Goal: Task Accomplishment & Management: Complete application form

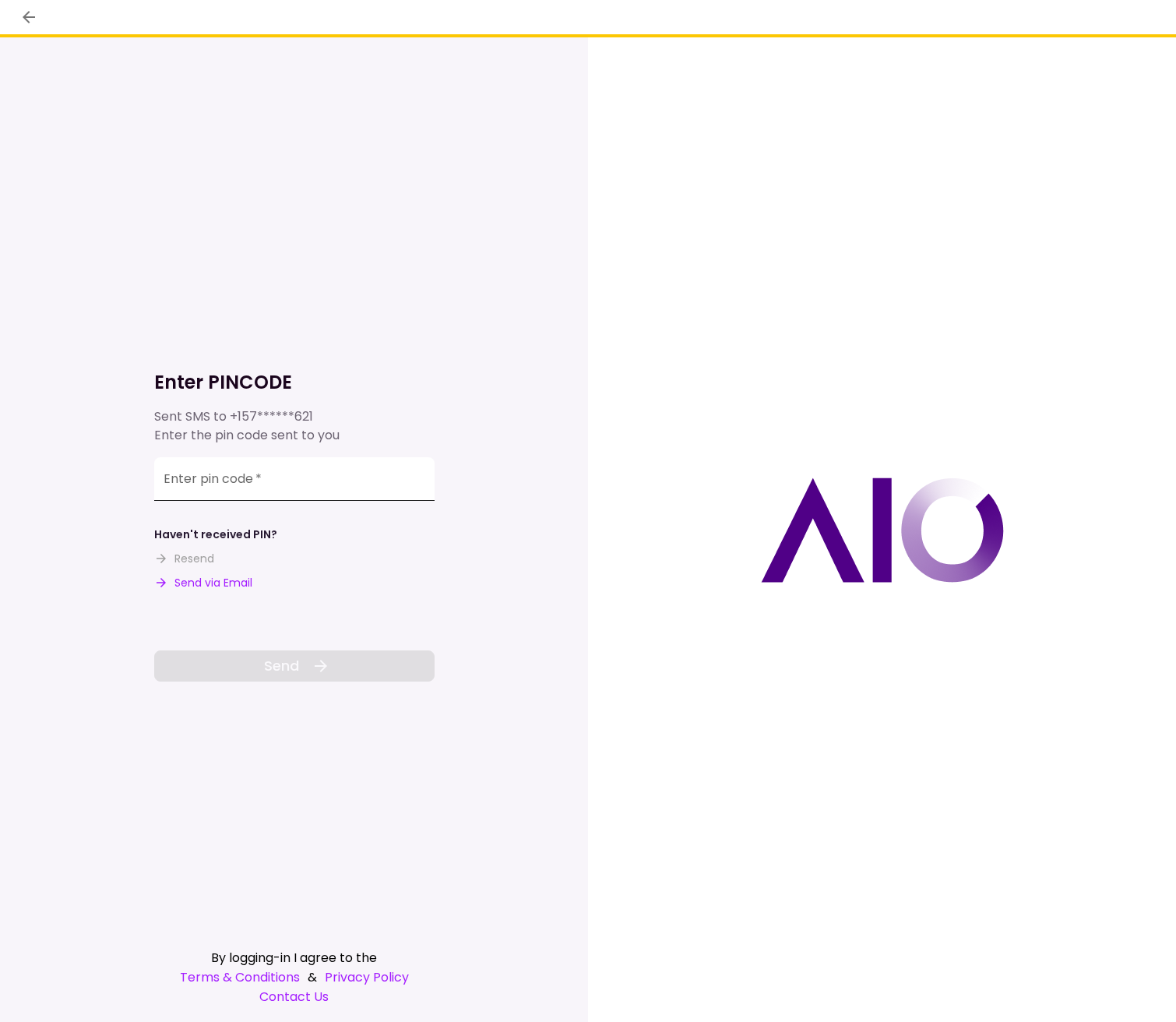
click at [340, 482] on input "Enter pin code   *" at bounding box center [294, 478] width 280 height 43
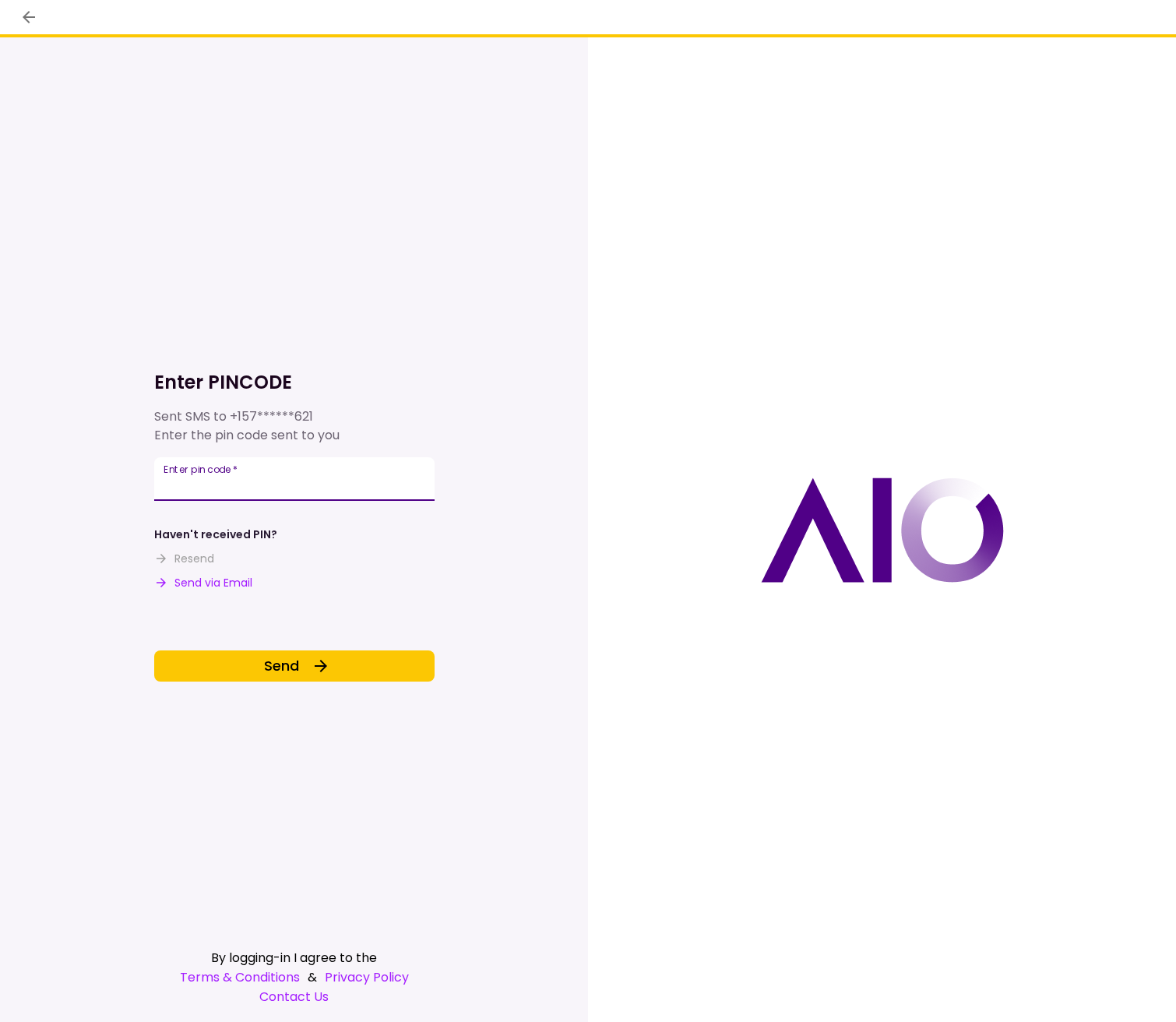
type input "******"
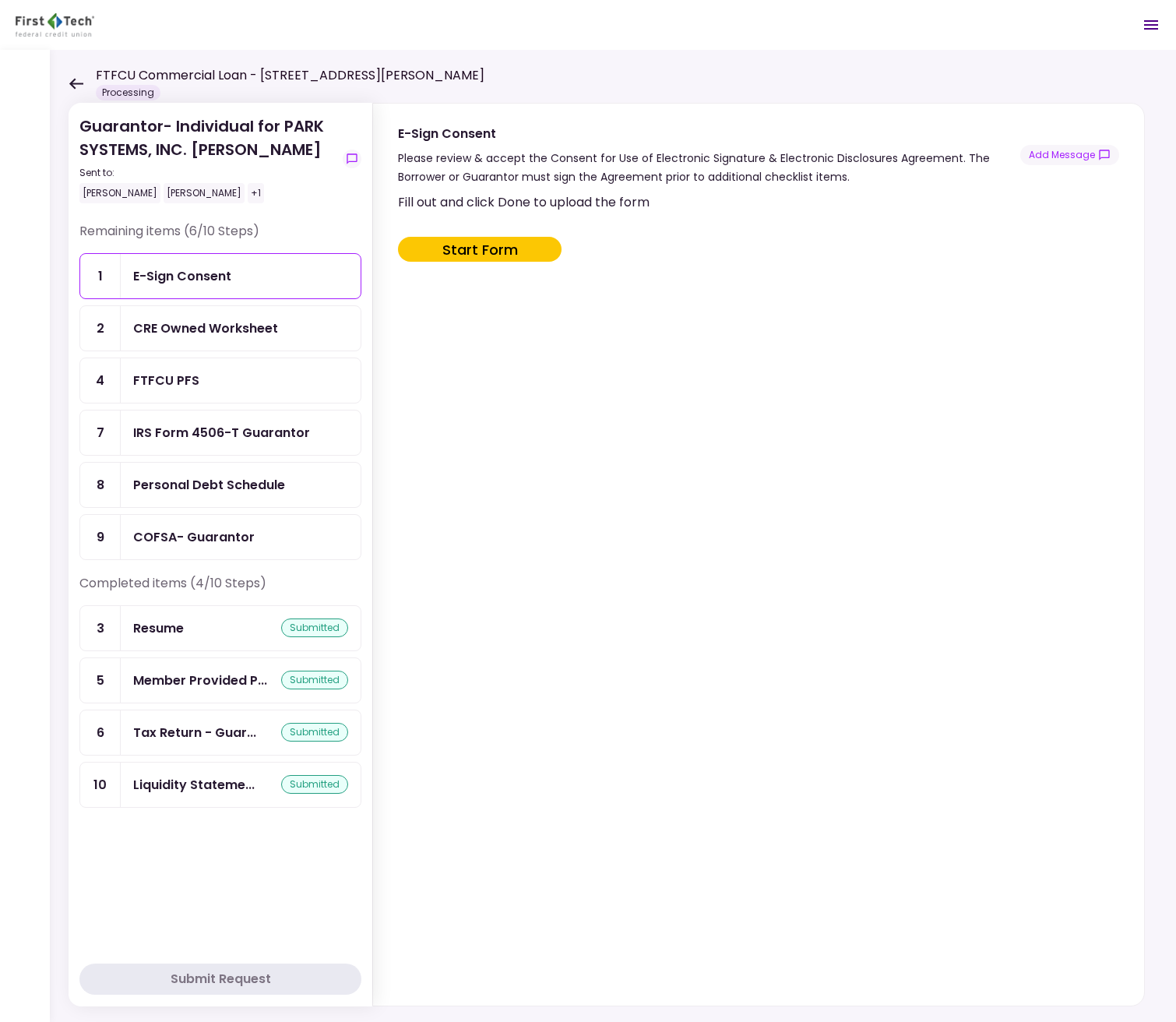
click at [74, 80] on icon at bounding box center [75, 83] width 15 height 12
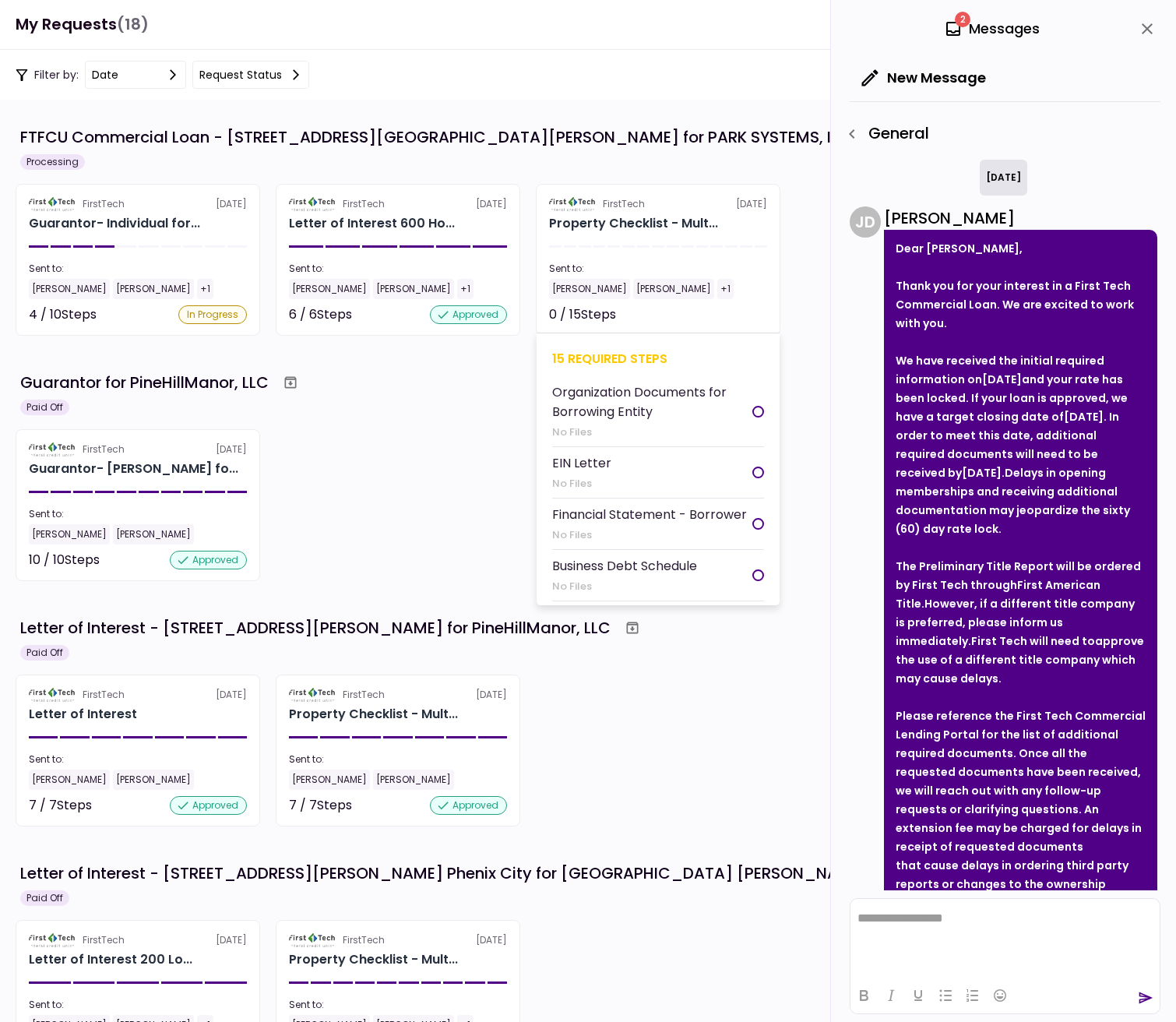
scroll to position [261, 0]
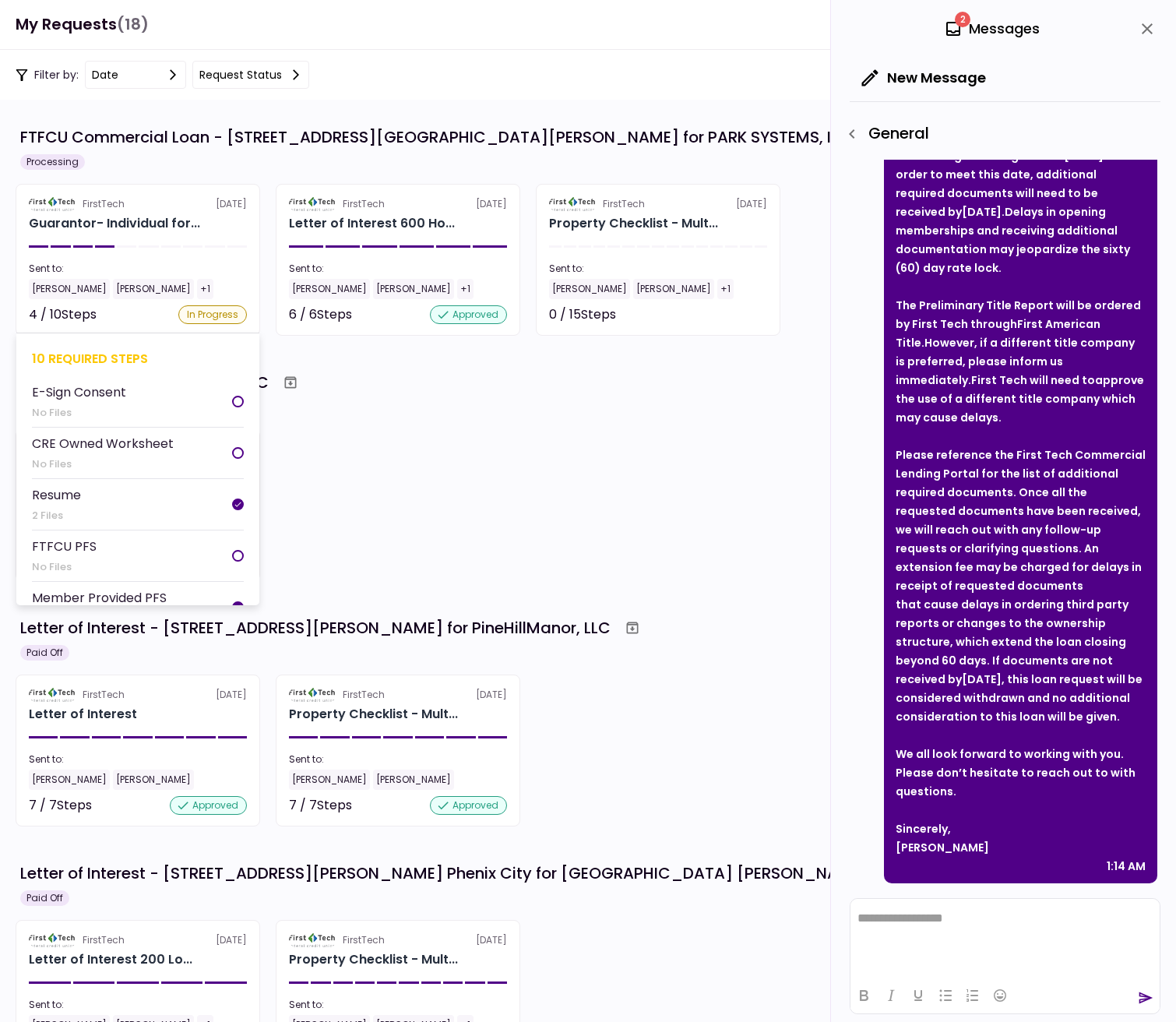
click at [209, 220] on div "Guarantor- Individual for..." at bounding box center [137, 223] width 218 height 19
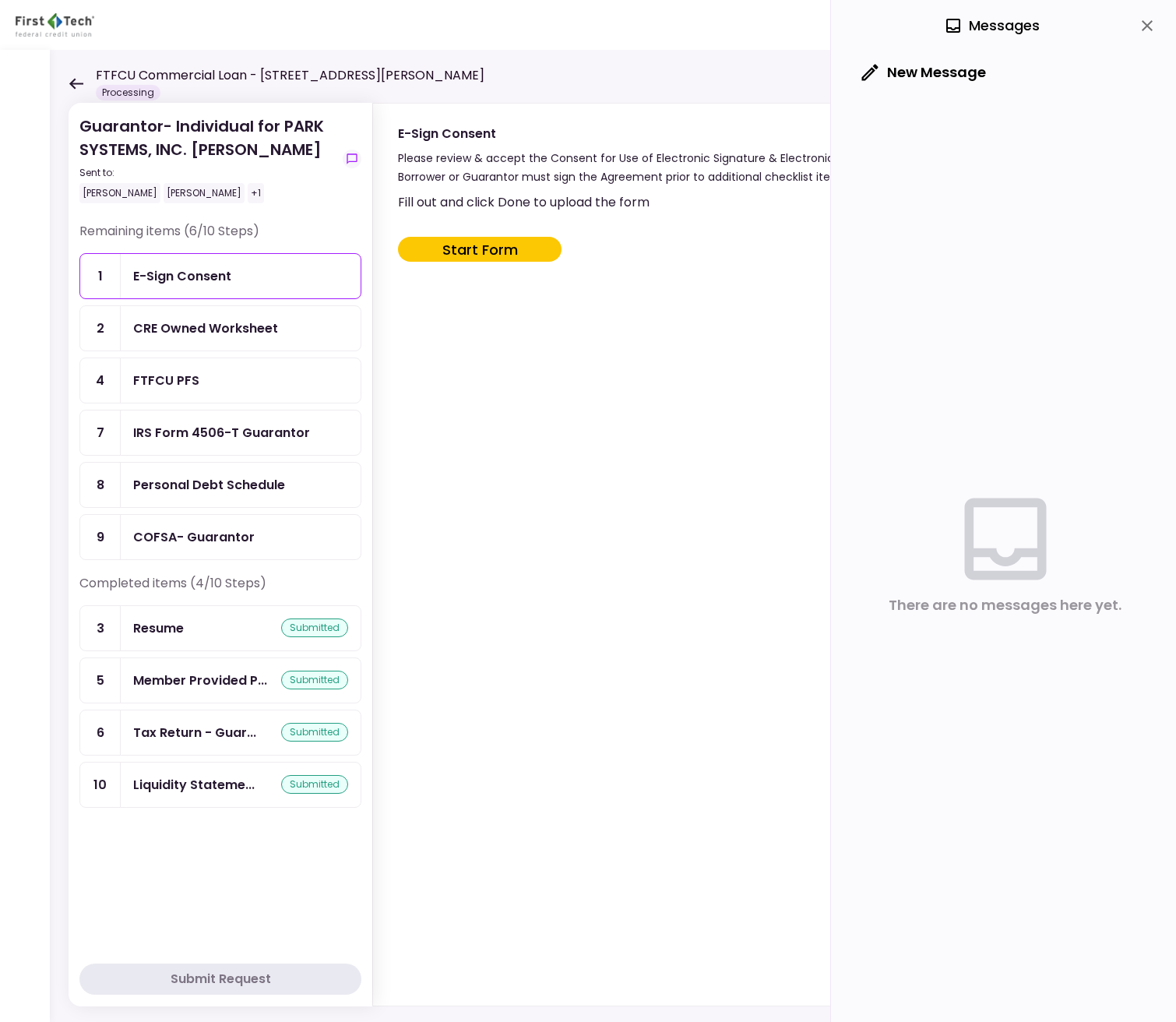
click at [68, 85] on icon at bounding box center [75, 83] width 15 height 12
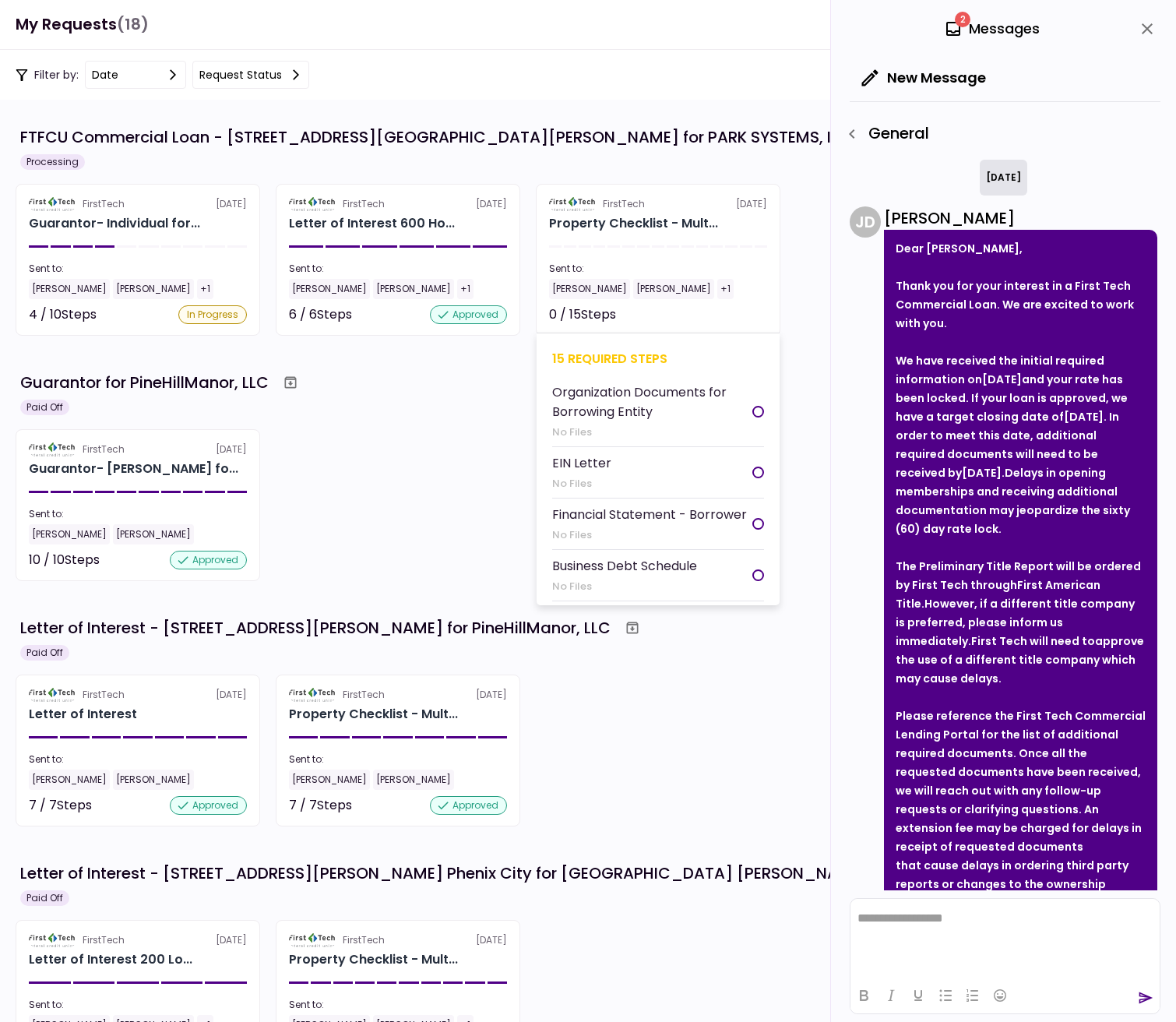
scroll to position [261, 0]
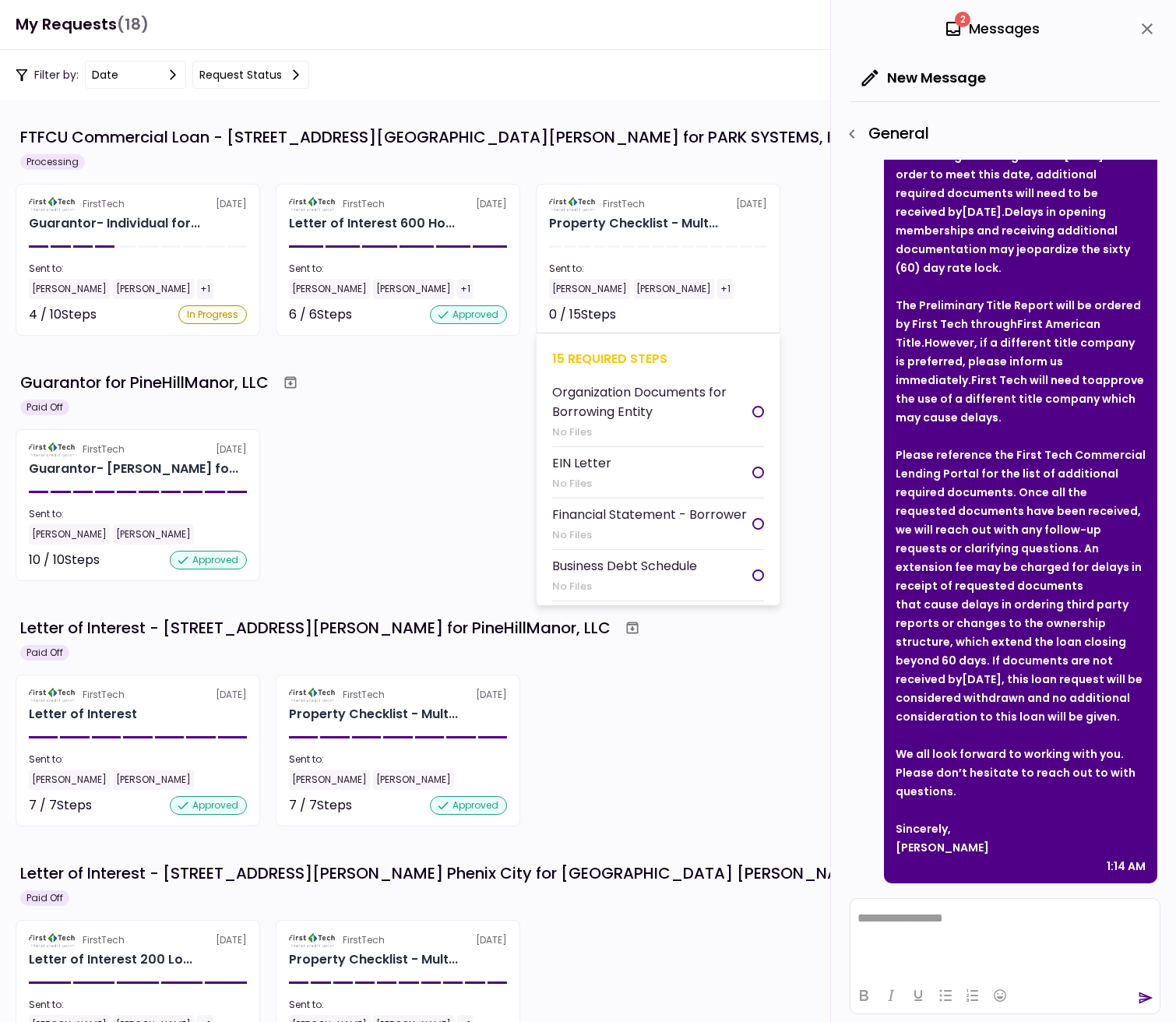
click at [652, 248] on section "FirstTech [DATE] Property Checklist - Mult... Sent to: [PERSON_NAME] [PERSON_NA…" at bounding box center [658, 259] width 245 height 152
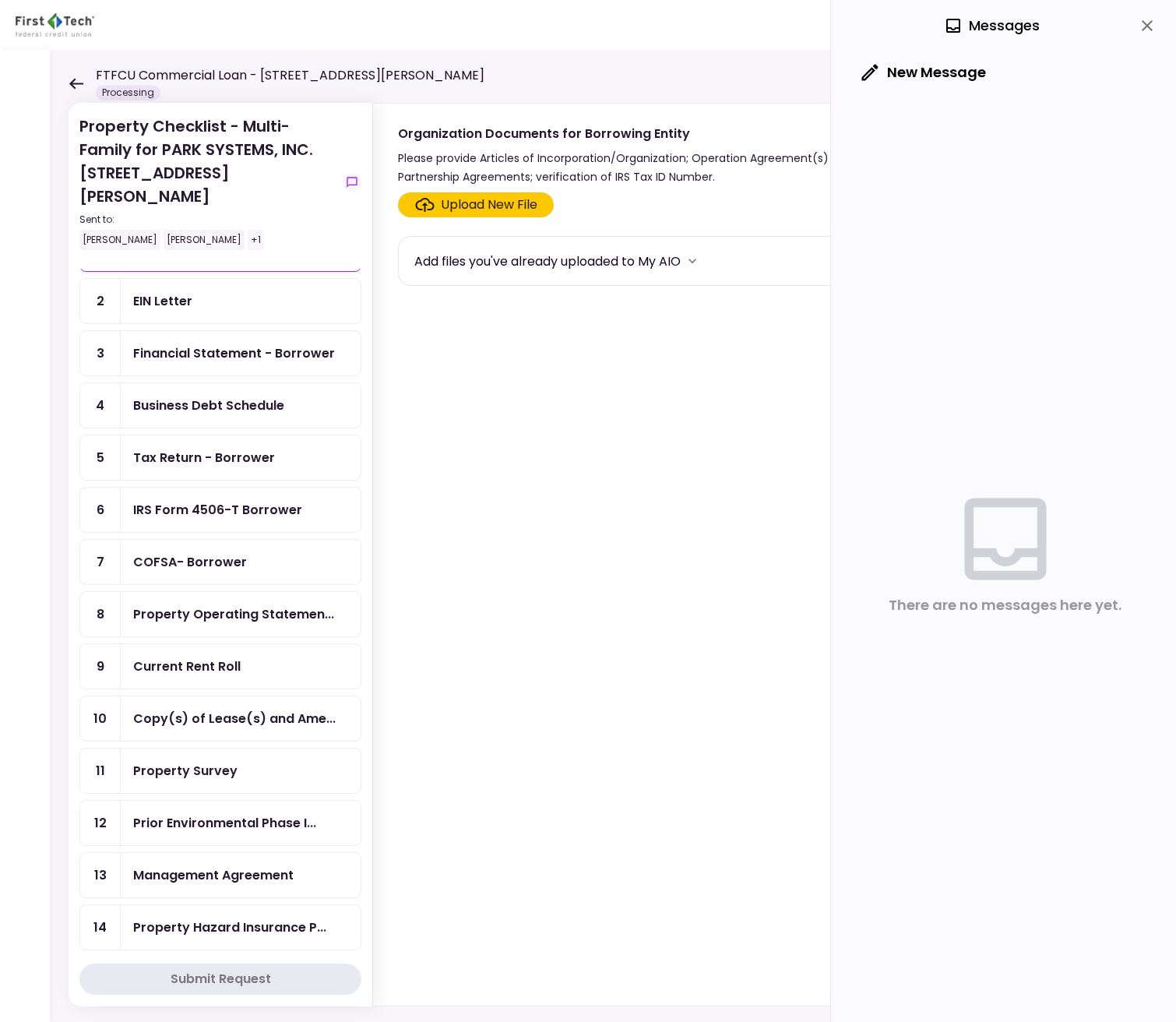
scroll to position [113, 0]
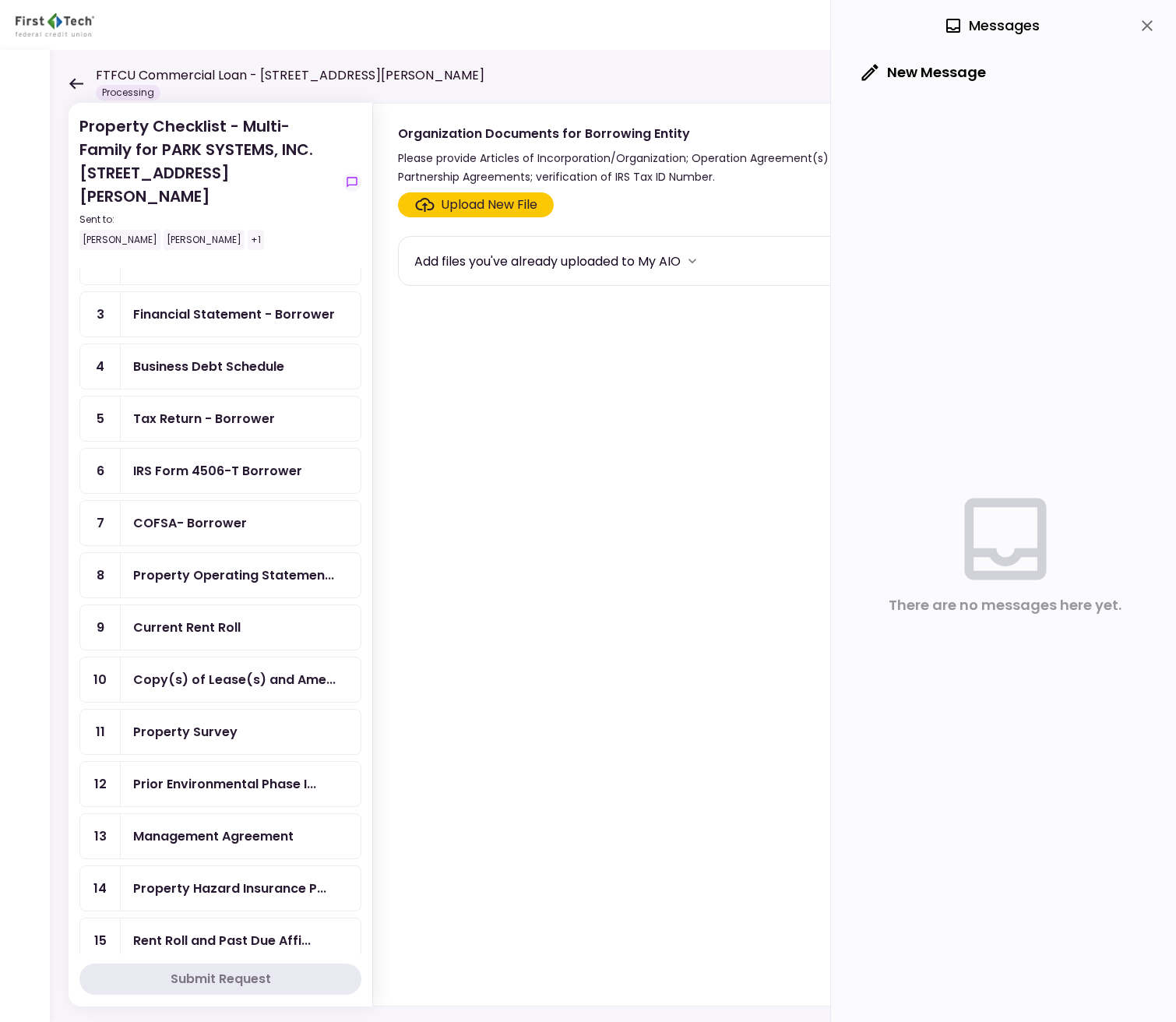
click at [208, 931] on div "Rent Roll and Past Due Affi..." at bounding box center [222, 940] width 177 height 20
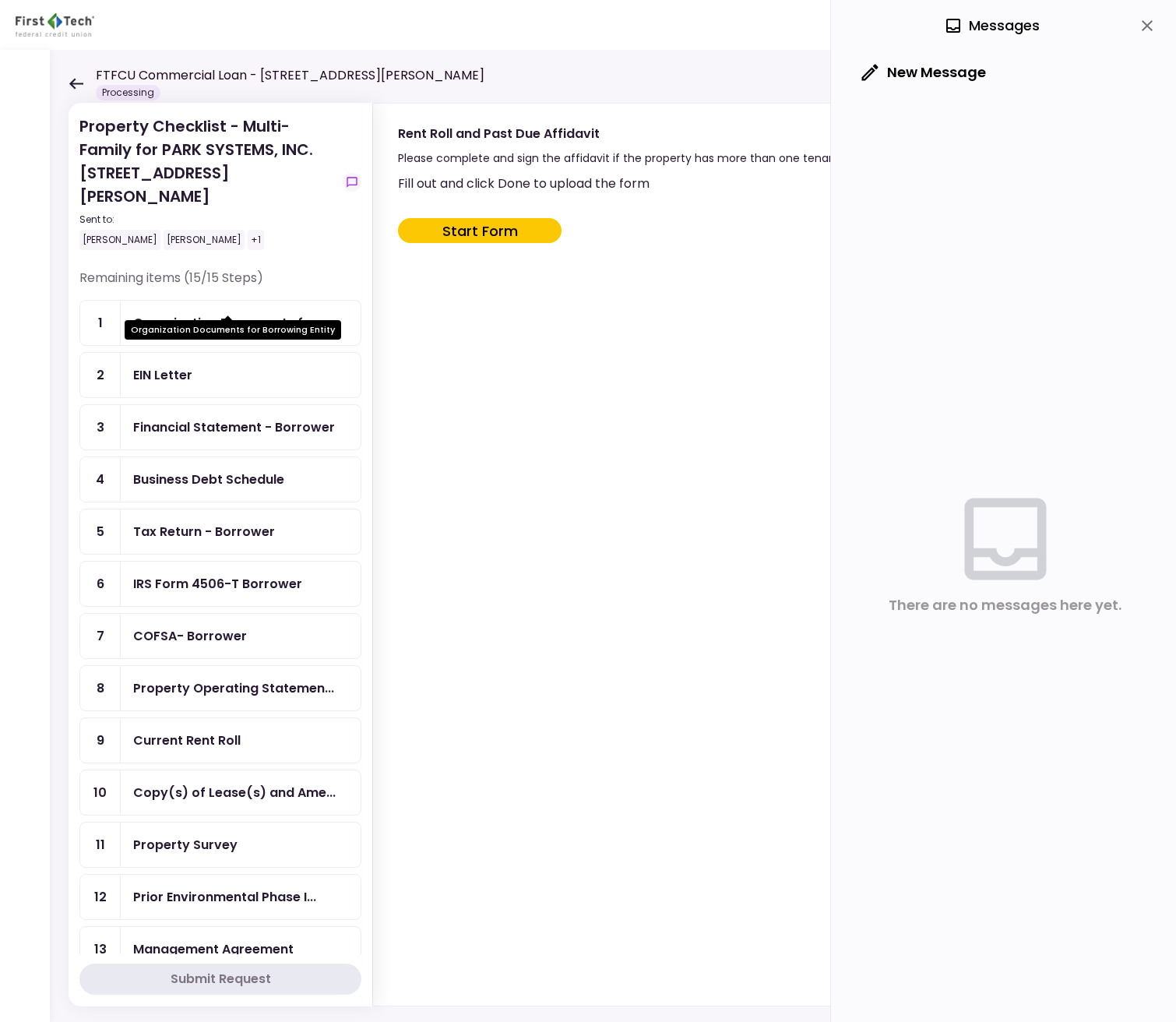
click at [220, 313] on div "Organization Documents for..." at bounding box center [230, 323] width 193 height 20
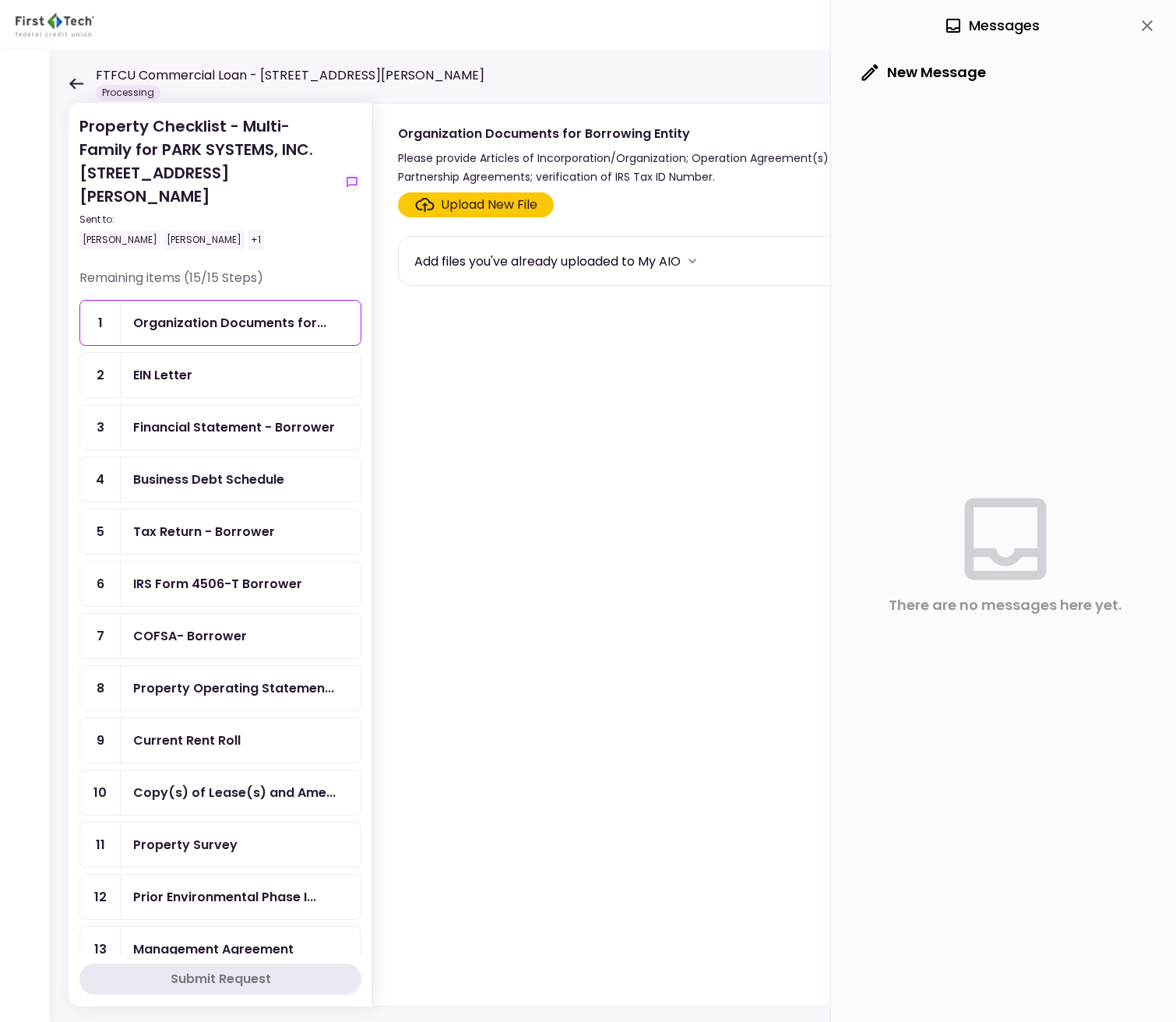
click at [474, 208] on div "Upload New File" at bounding box center [489, 204] width 97 height 19
click at [0, 0] on input "Upload New File" at bounding box center [0, 0] width 0 height 0
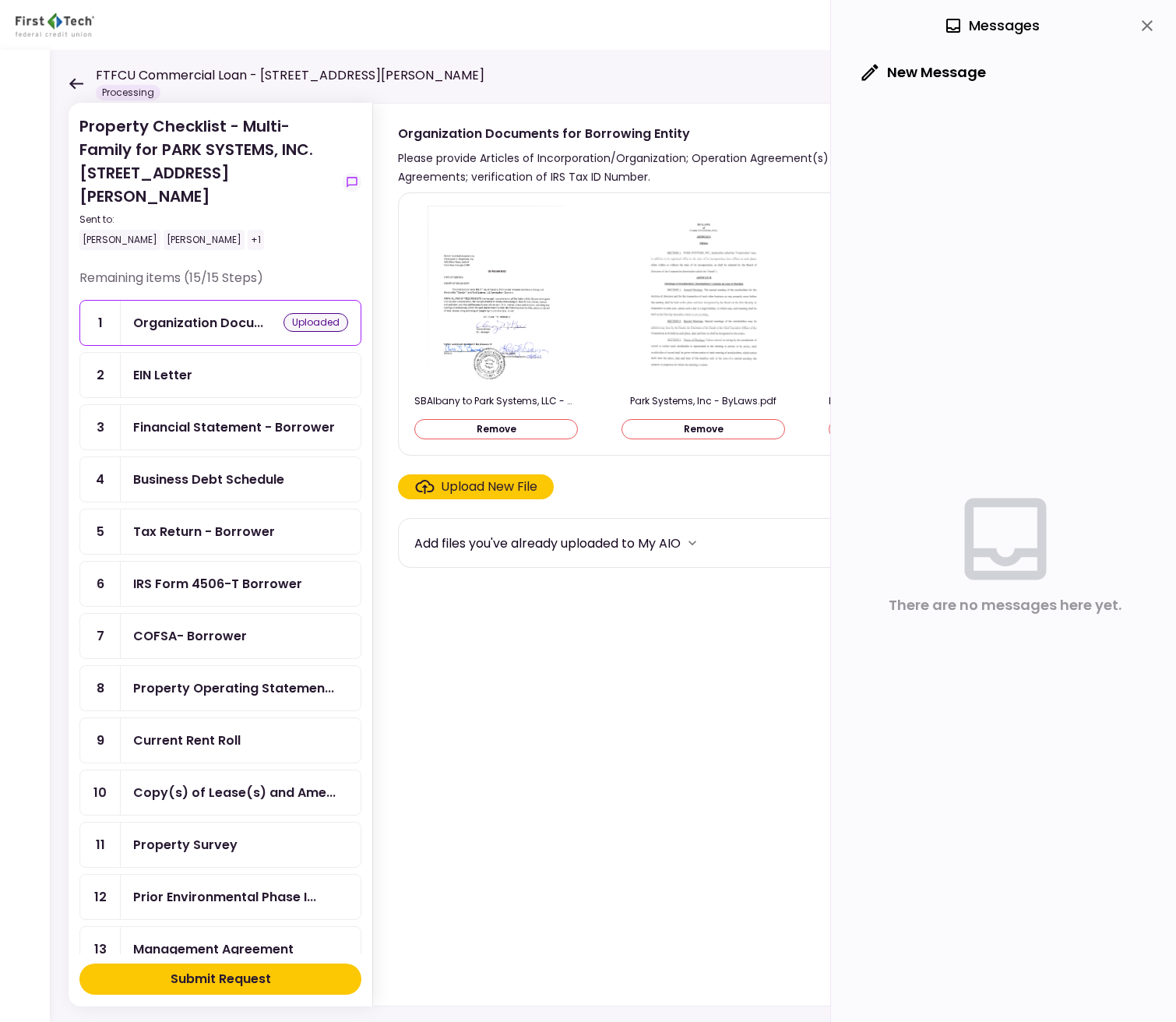
click at [1147, 27] on icon "close" at bounding box center [1147, 26] width 11 height 11
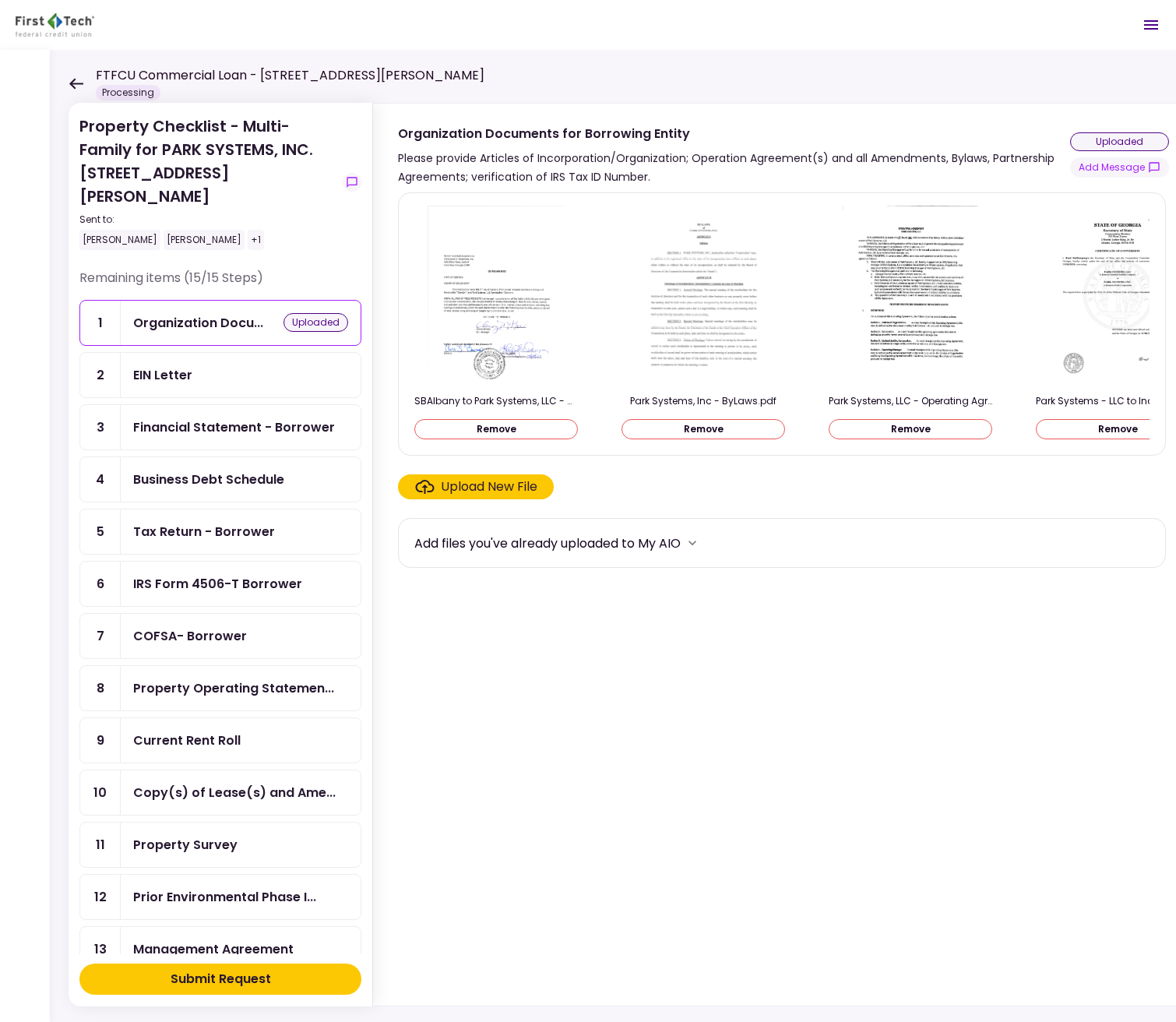
click at [913, 428] on button "Remove" at bounding box center [910, 428] width 163 height 20
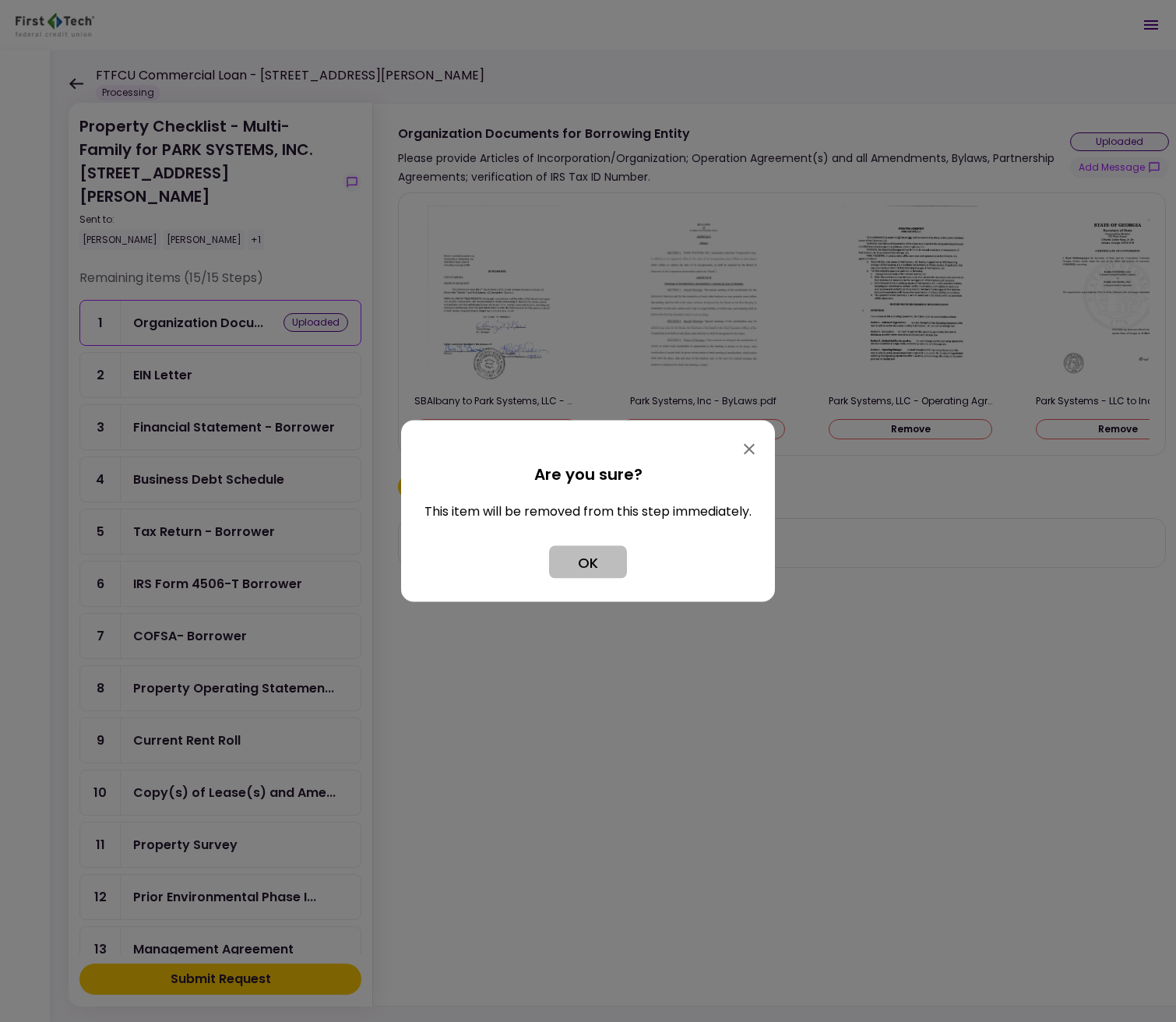
click at [600, 564] on button "OK" at bounding box center [588, 562] width 78 height 33
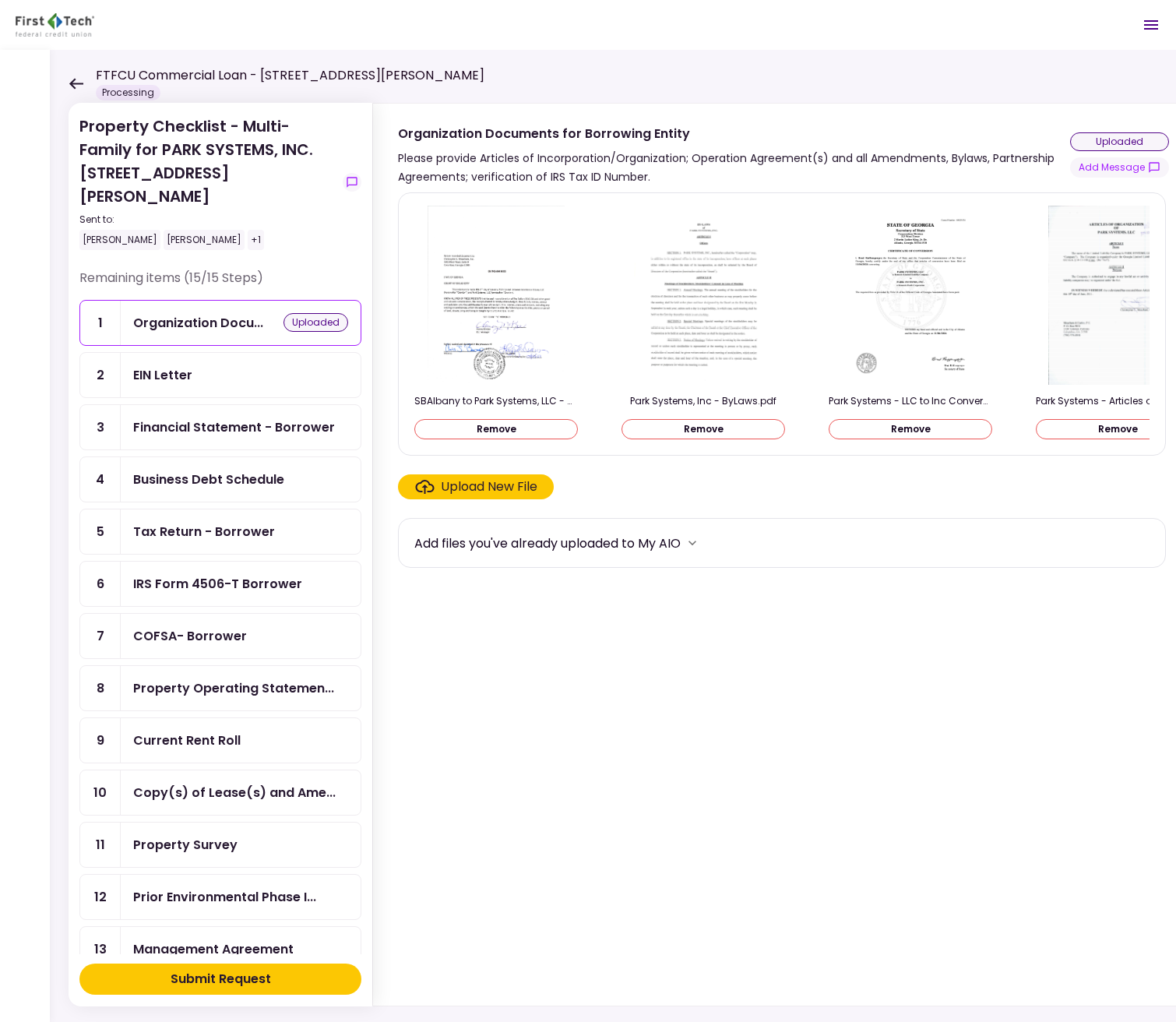
click at [240, 979] on div "Submit Request" at bounding box center [220, 979] width 100 height 19
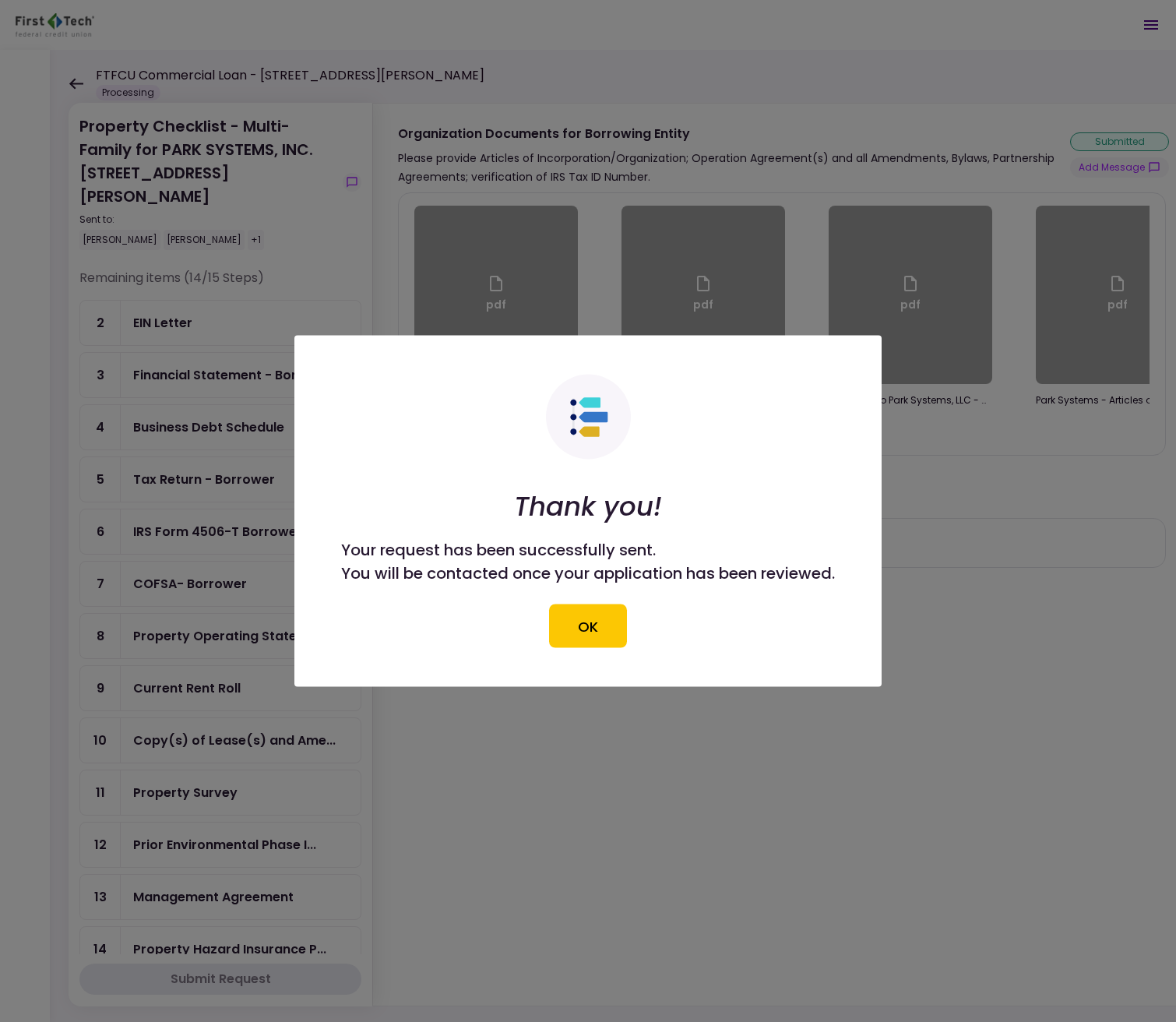
click at [603, 644] on button "OK" at bounding box center [588, 625] width 78 height 43
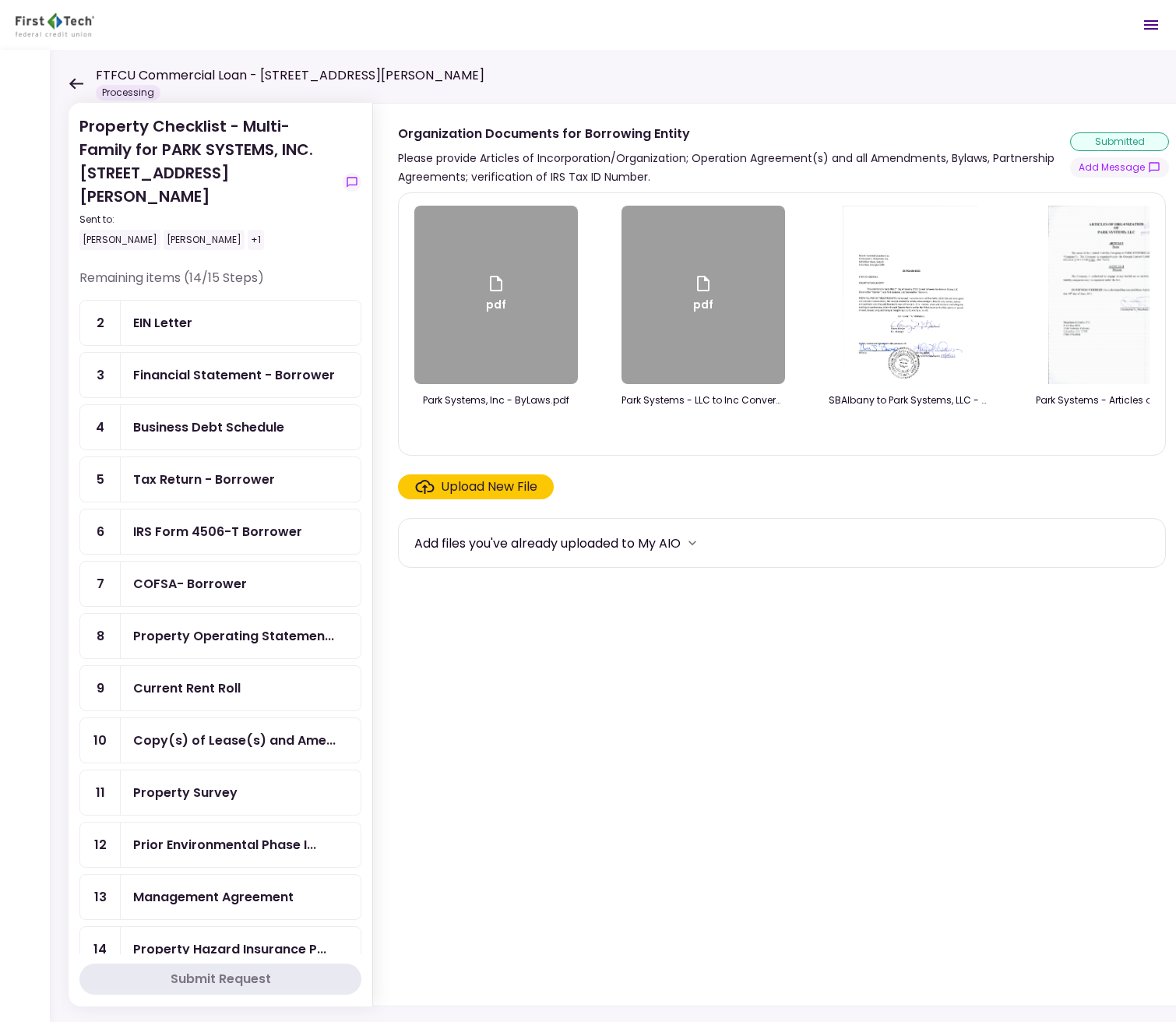
click at [257, 313] on div "EIN Letter" at bounding box center [240, 323] width 215 height 20
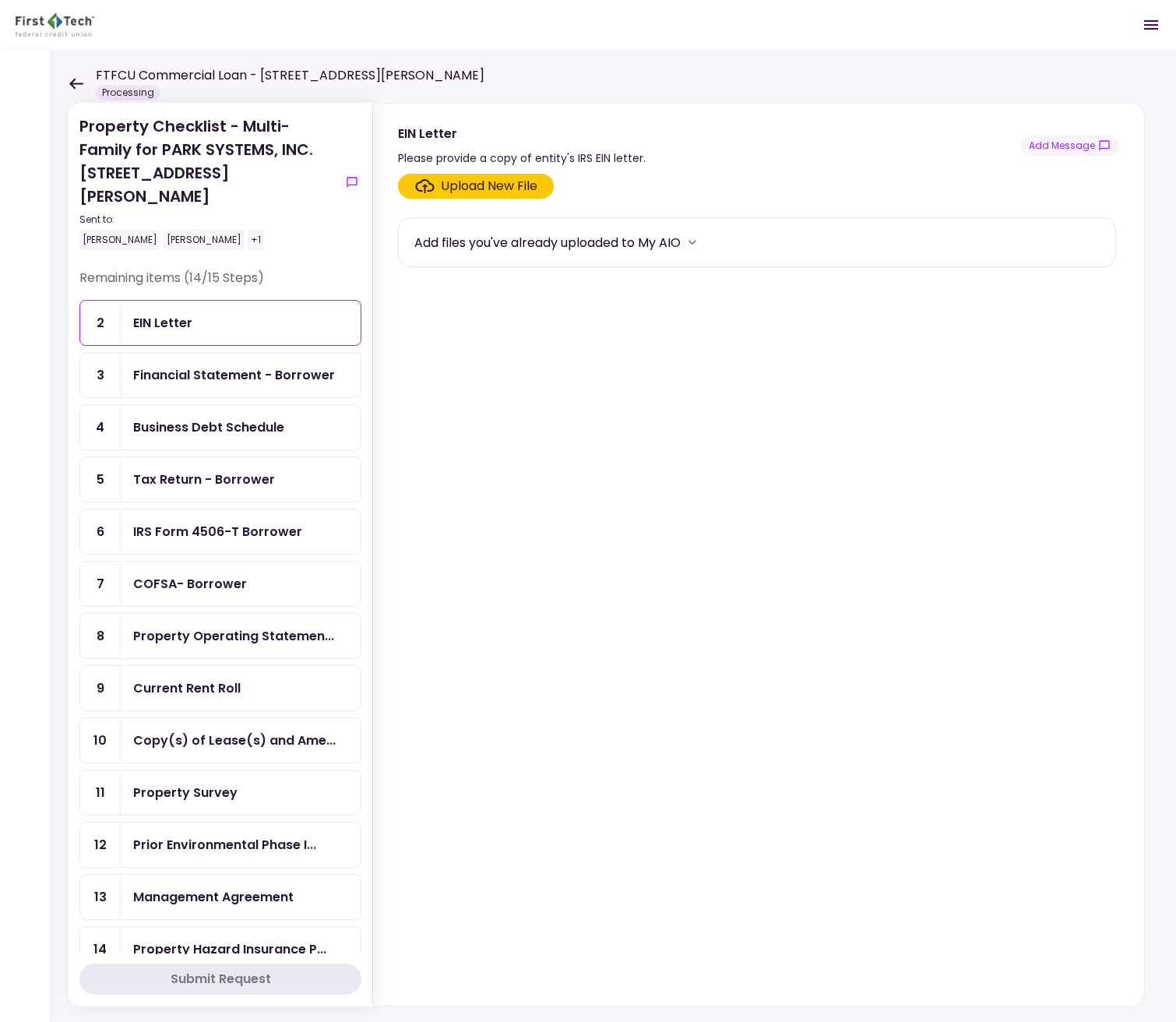
click at [482, 191] on div "Upload New File" at bounding box center [489, 185] width 97 height 19
click at [0, 0] on input "Upload New File" at bounding box center [0, 0] width 0 height 0
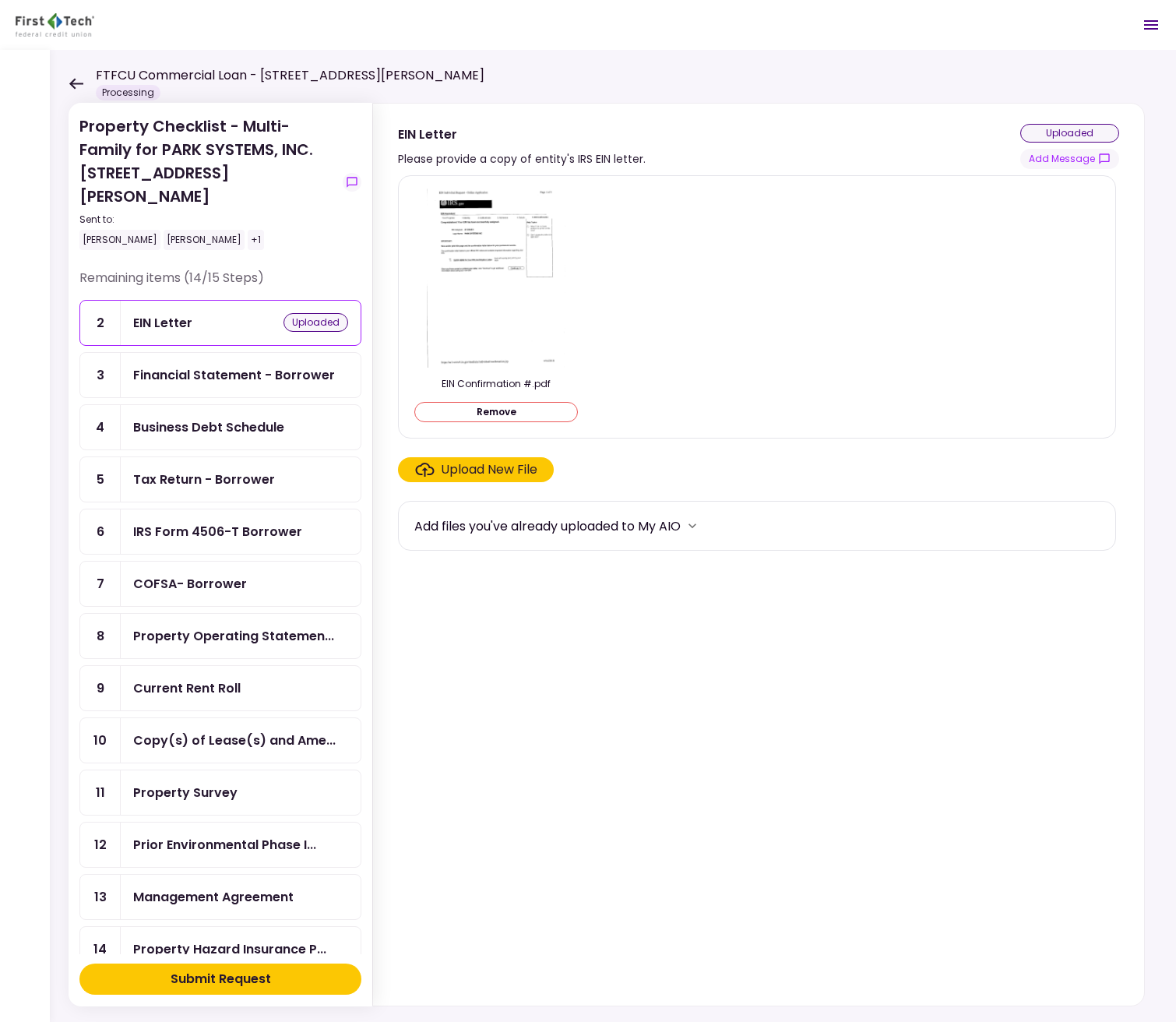
click at [258, 982] on div "Submit Request" at bounding box center [220, 979] width 100 height 19
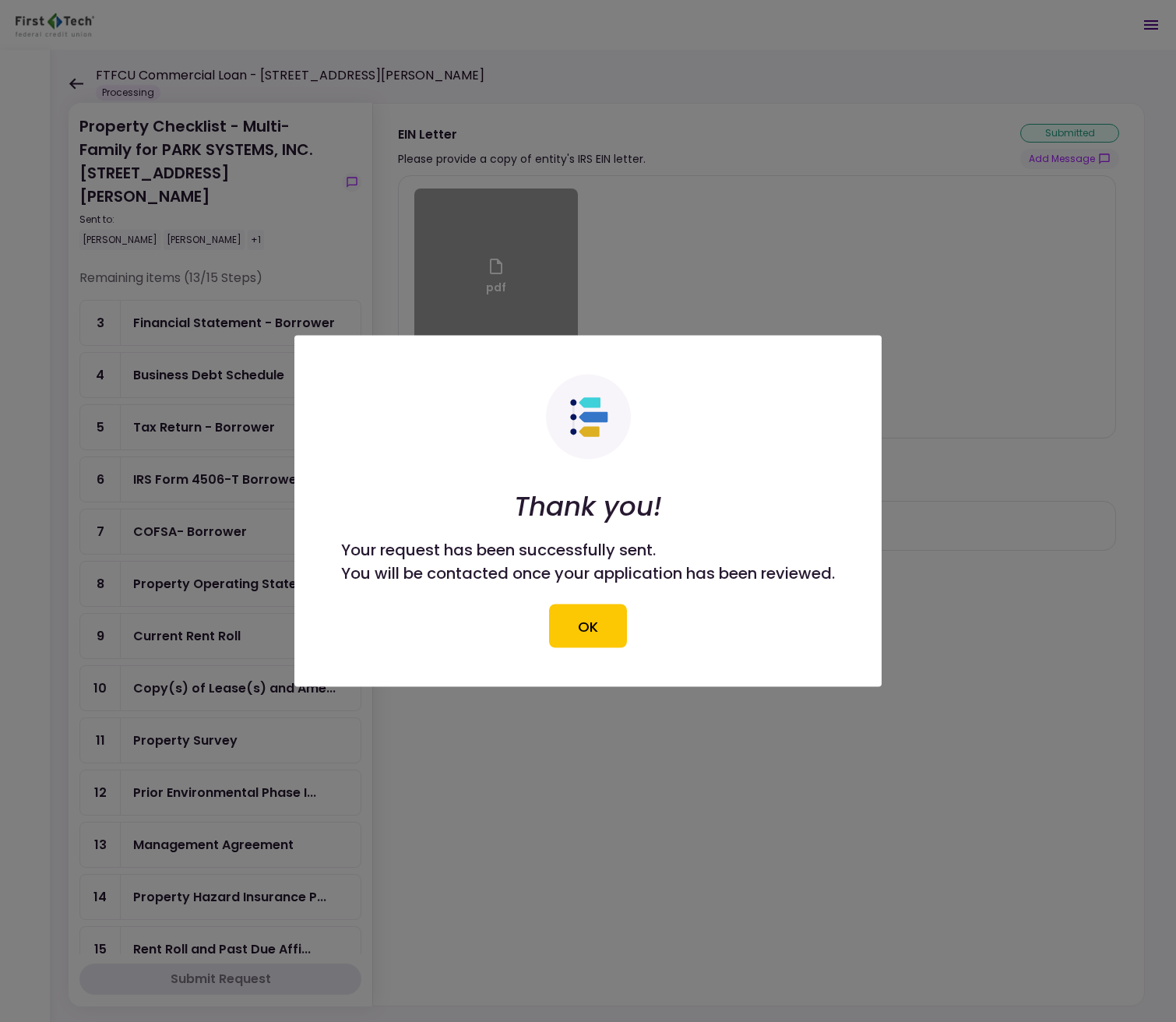
click at [218, 308] on div at bounding box center [588, 511] width 1176 height 1022
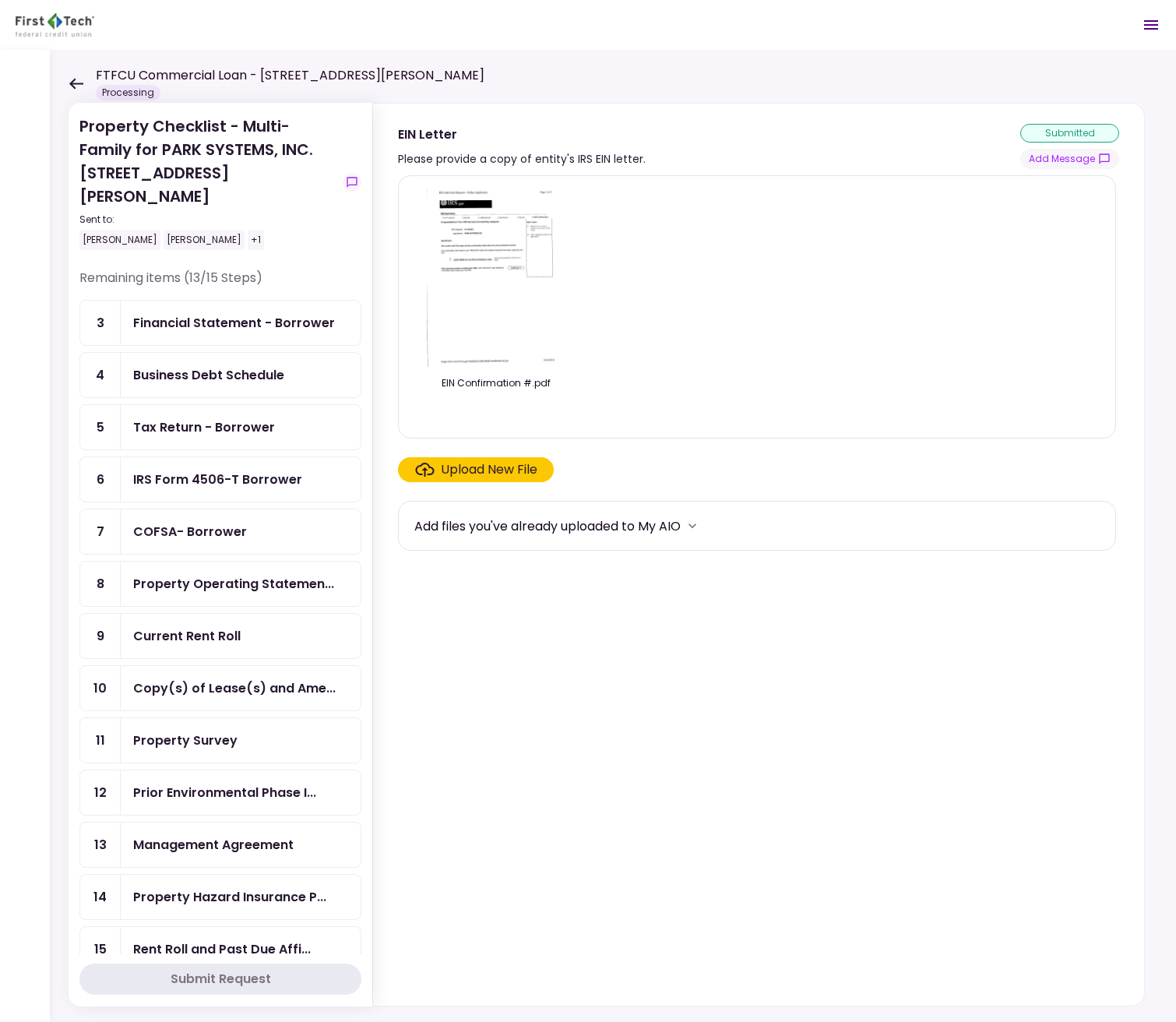
click at [219, 313] on div "Financial Statement - Borrower" at bounding box center [233, 323] width 201 height 20
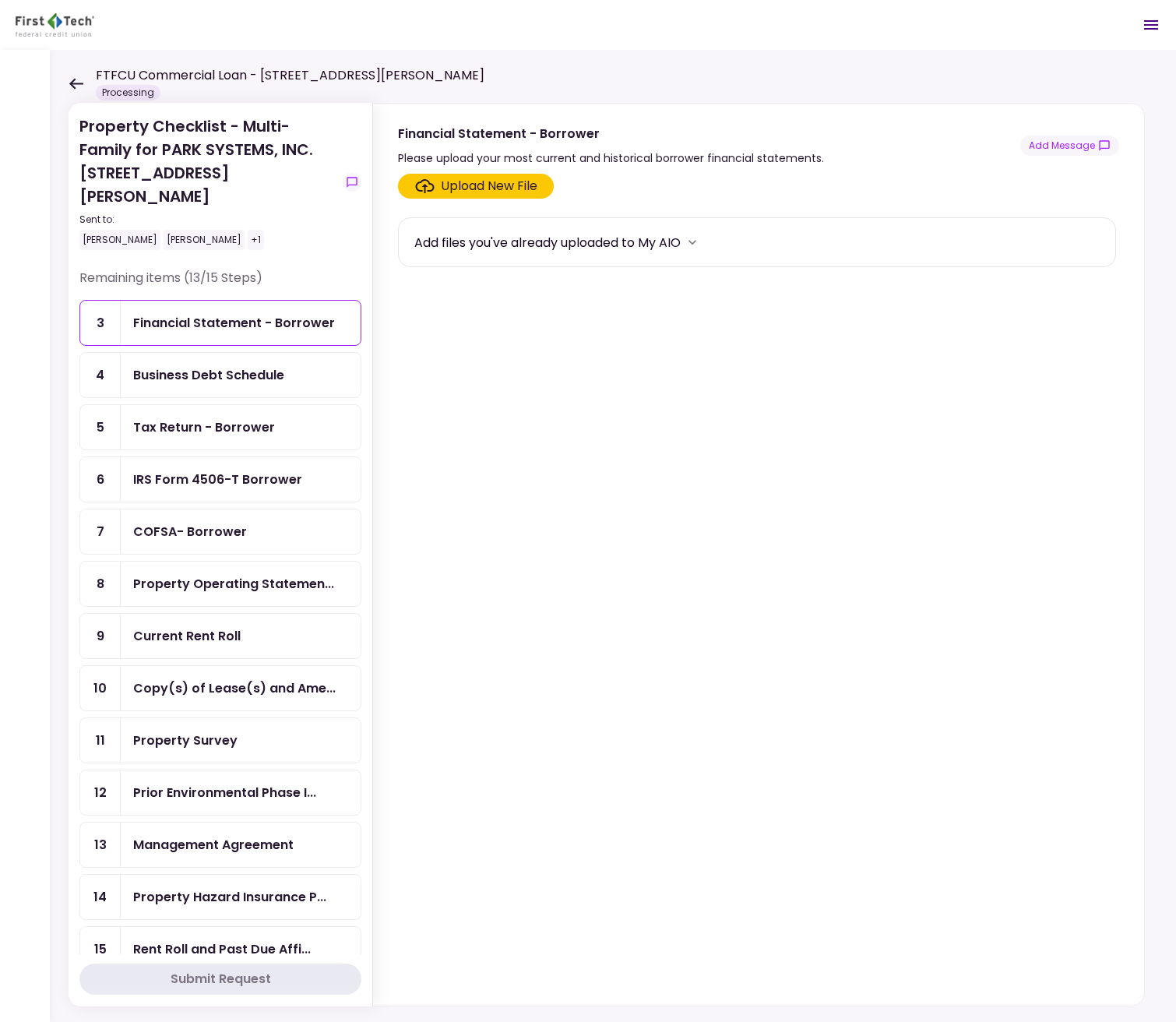
click at [216, 624] on div "Current Rent Roll" at bounding box center [240, 636] width 239 height 44
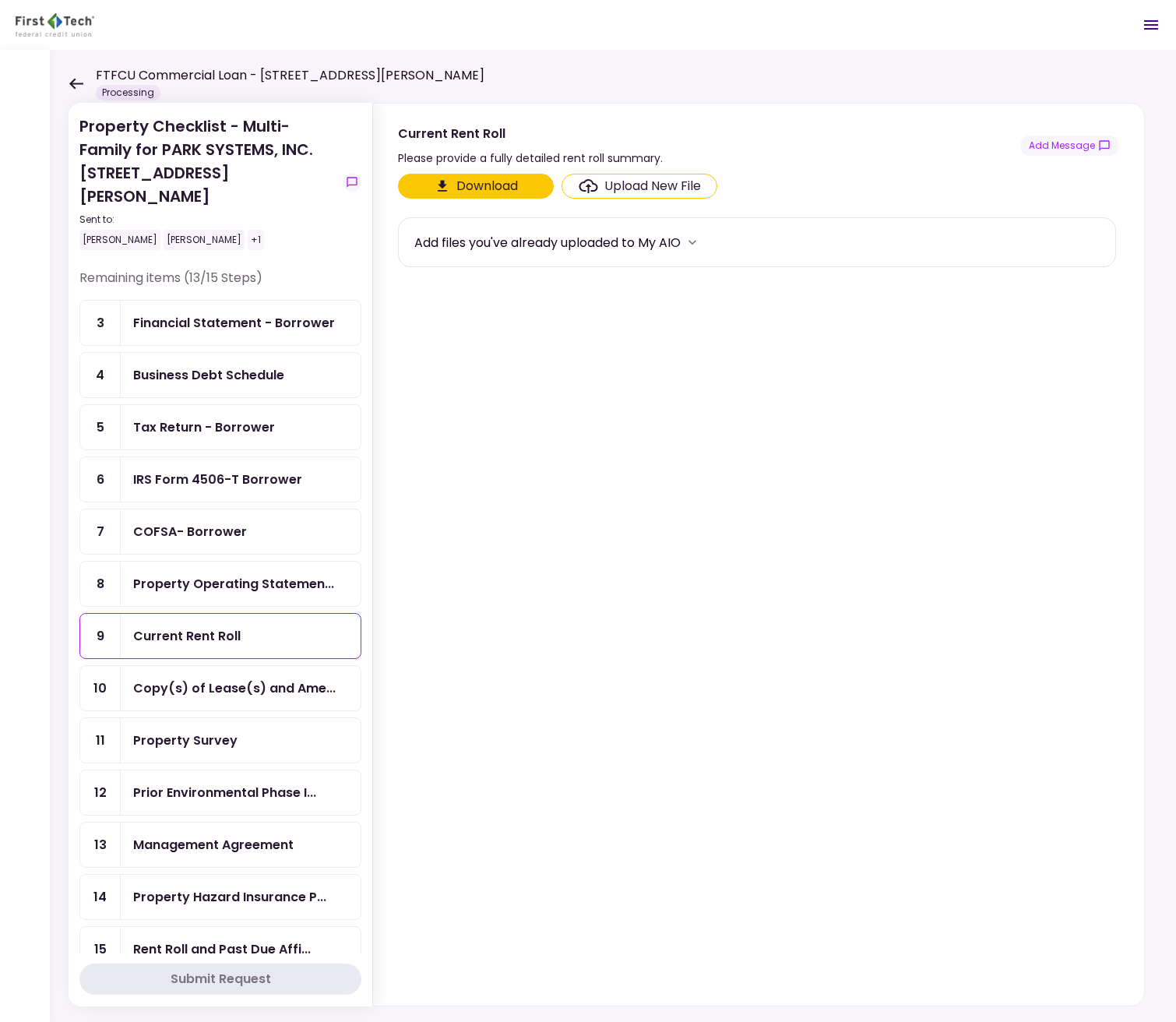
click at [645, 185] on div "Upload New File" at bounding box center [652, 185] width 97 height 19
click at [0, 0] on input "Upload New File" at bounding box center [0, 0] width 0 height 0
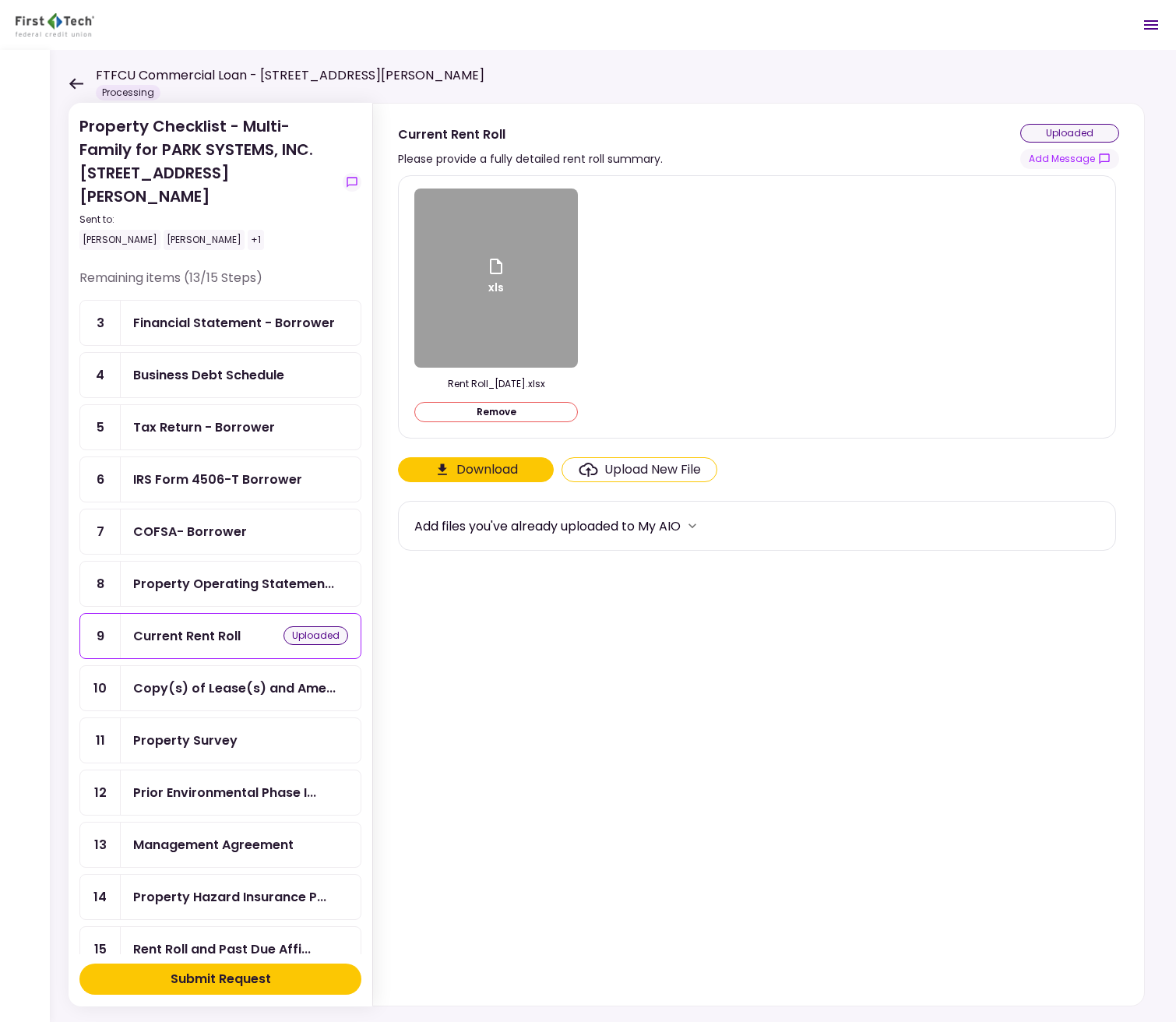
click at [251, 987] on div "Submit Request" at bounding box center [220, 979] width 100 height 19
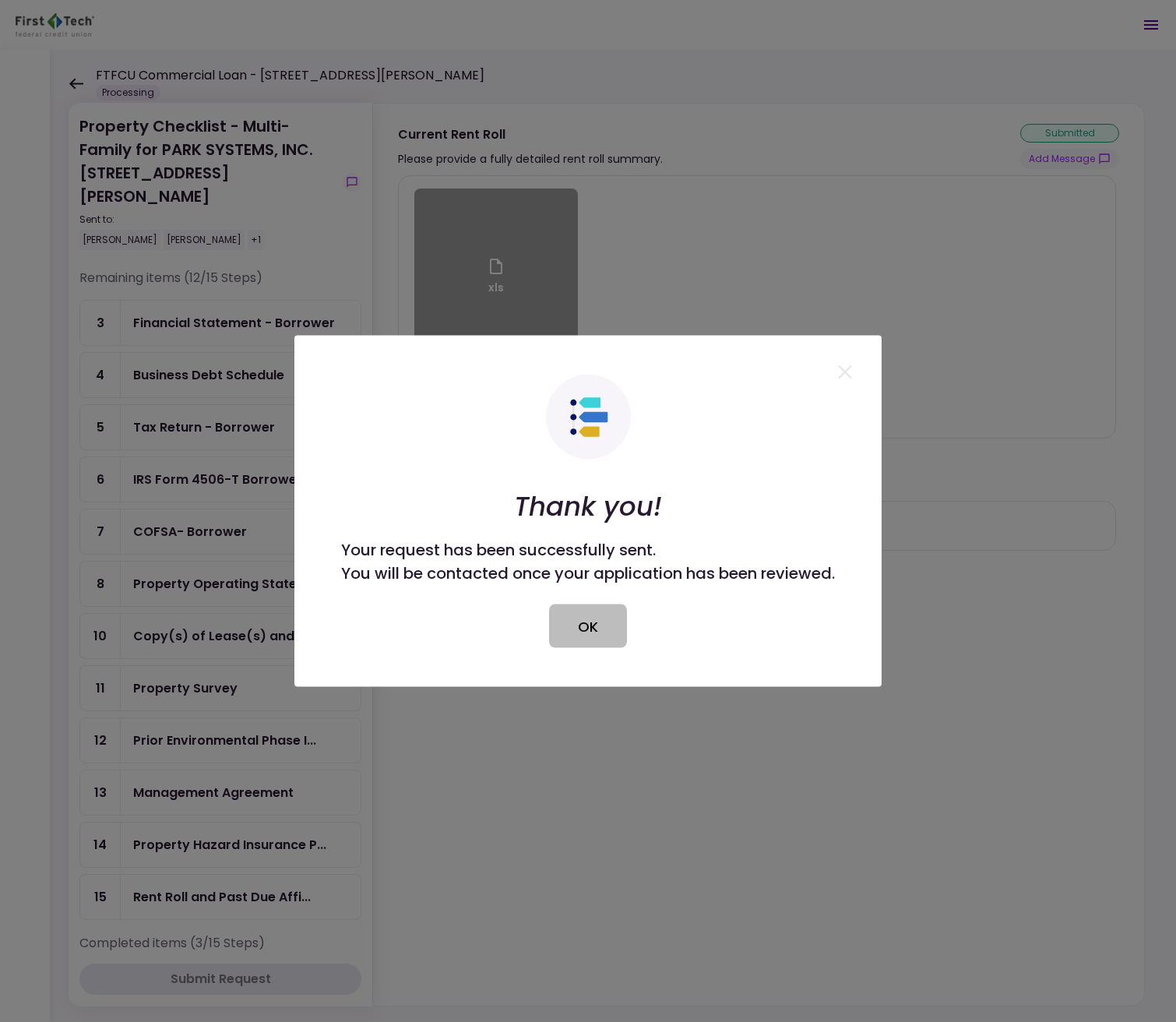
click at [596, 641] on button "OK" at bounding box center [588, 625] width 78 height 43
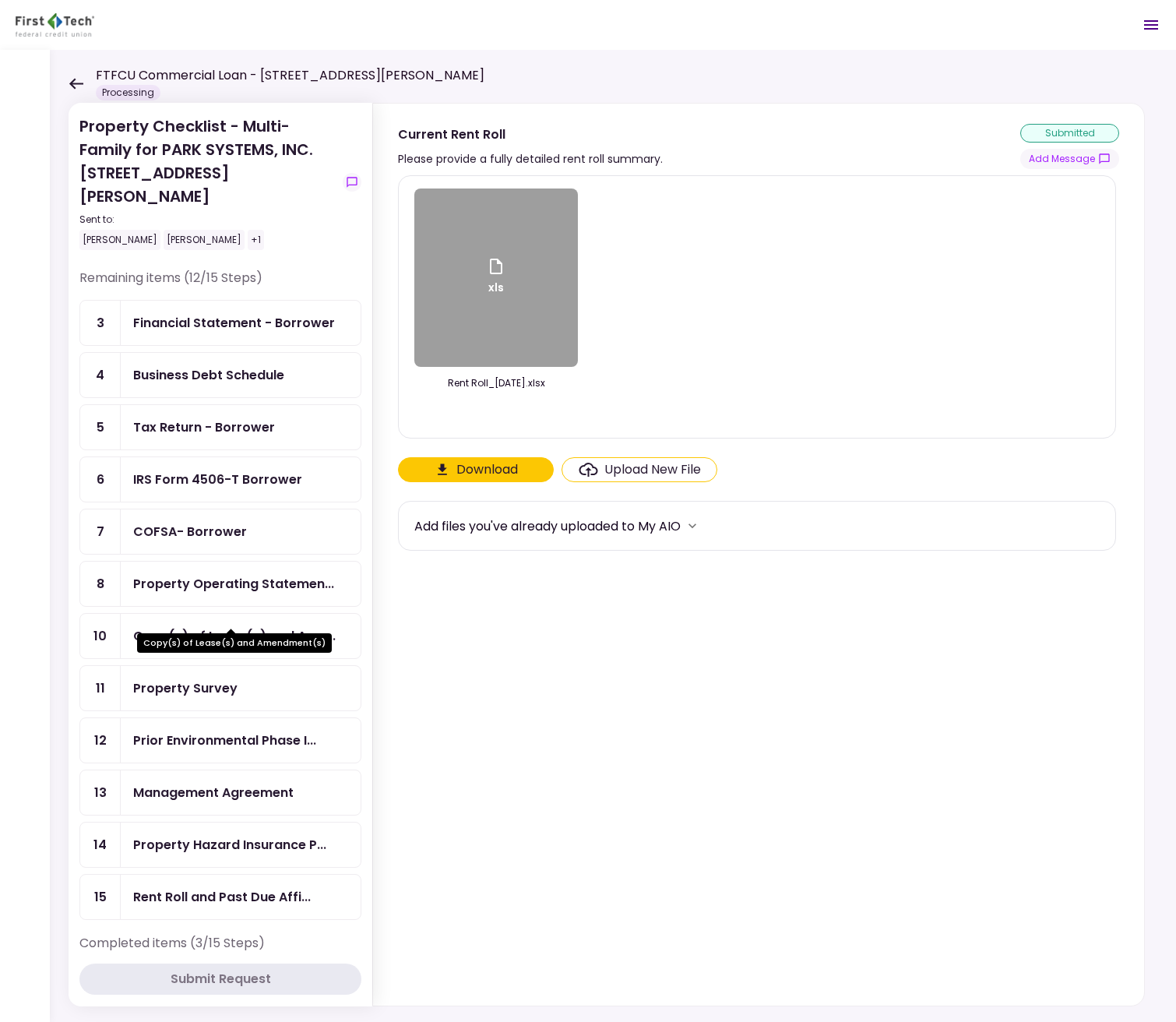
click at [232, 626] on div "Copy(s) of Lease(s) and Ame..." at bounding box center [234, 636] width 202 height 20
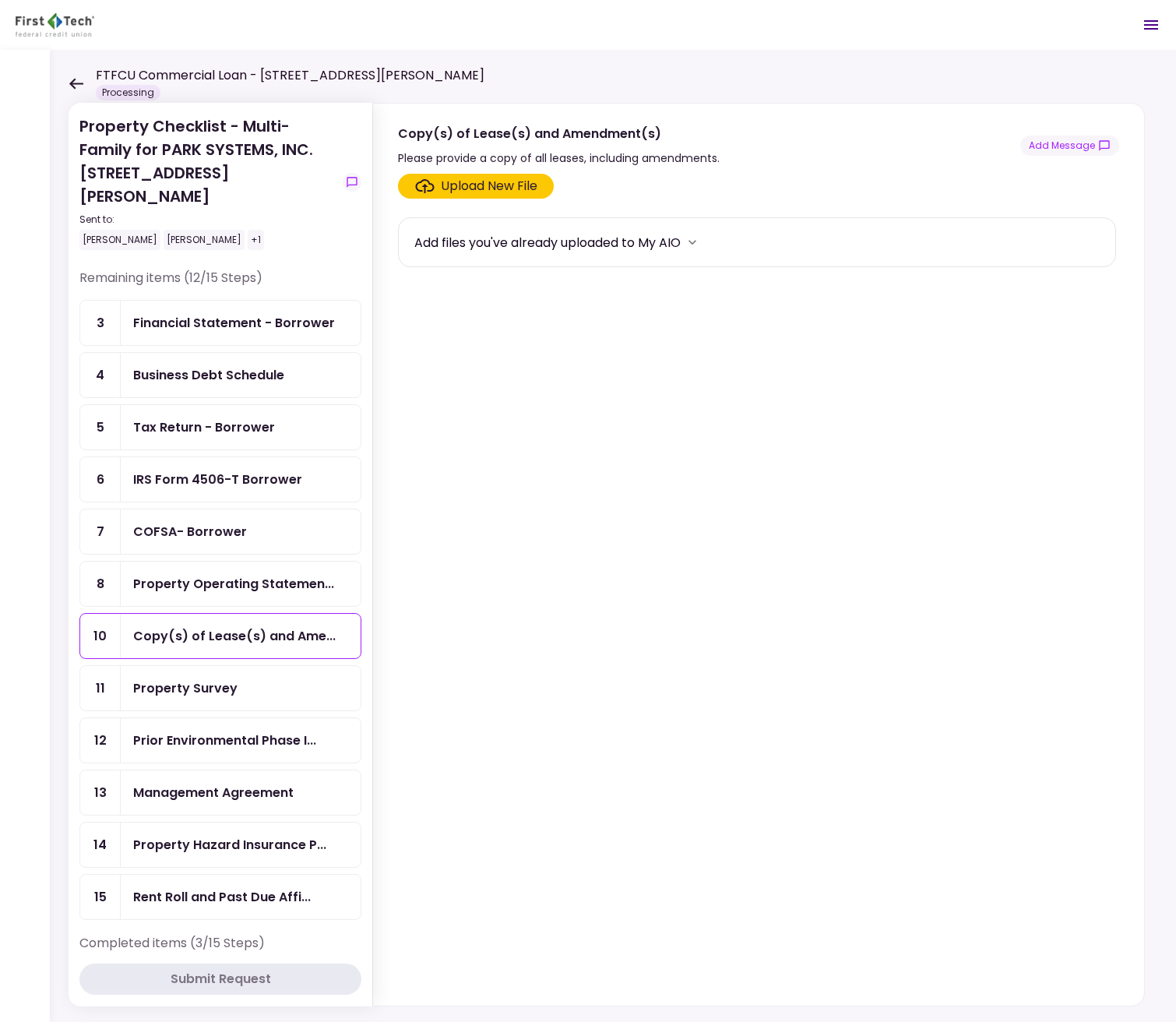
click at [226, 679] on div "Property Survey" at bounding box center [185, 688] width 105 height 20
click at [482, 185] on div "Upload New File" at bounding box center [489, 185] width 97 height 19
click at [0, 0] on input "Upload New File" at bounding box center [0, 0] width 0 height 0
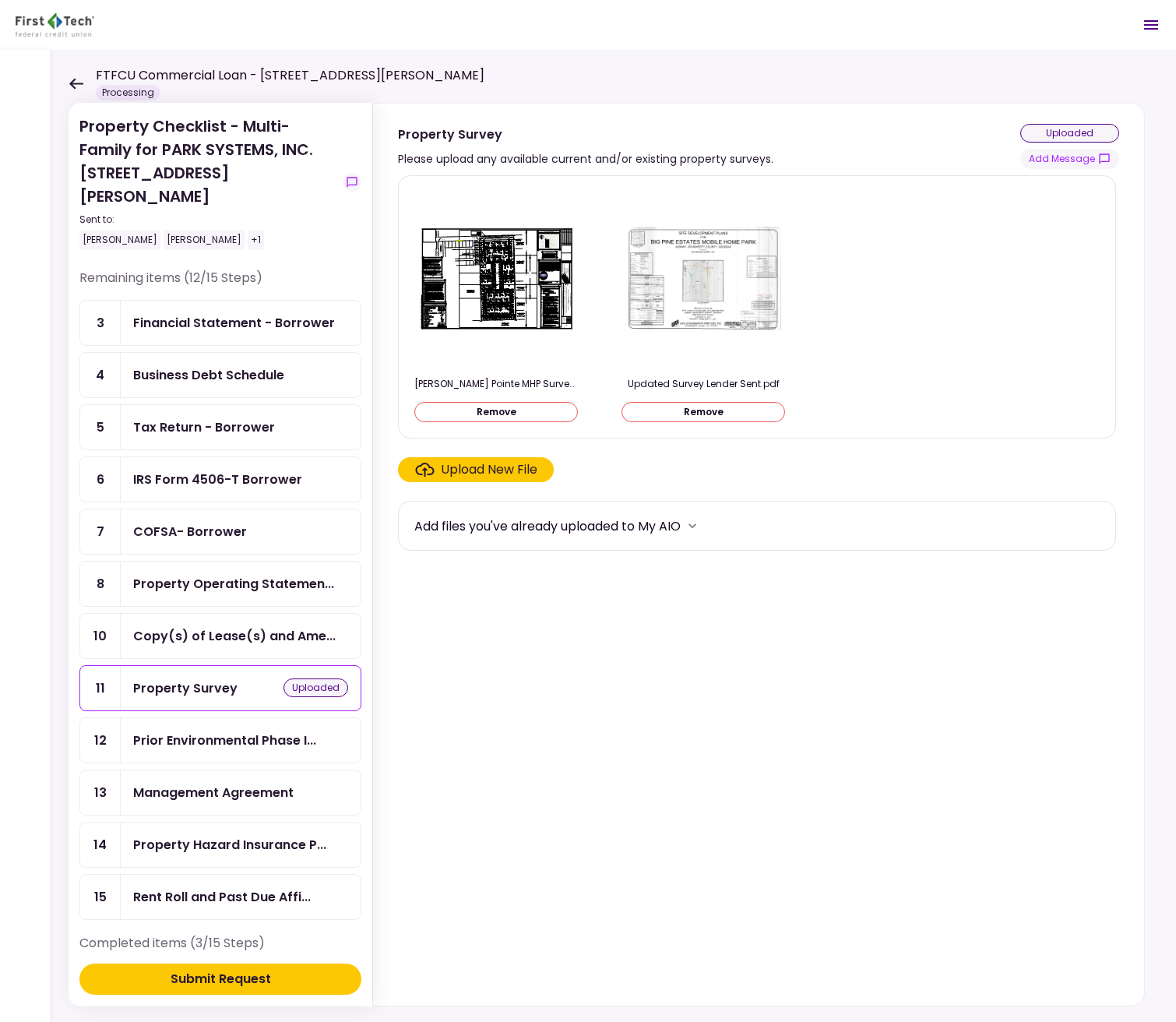
click at [202, 980] on div "Submit Request" at bounding box center [220, 979] width 100 height 19
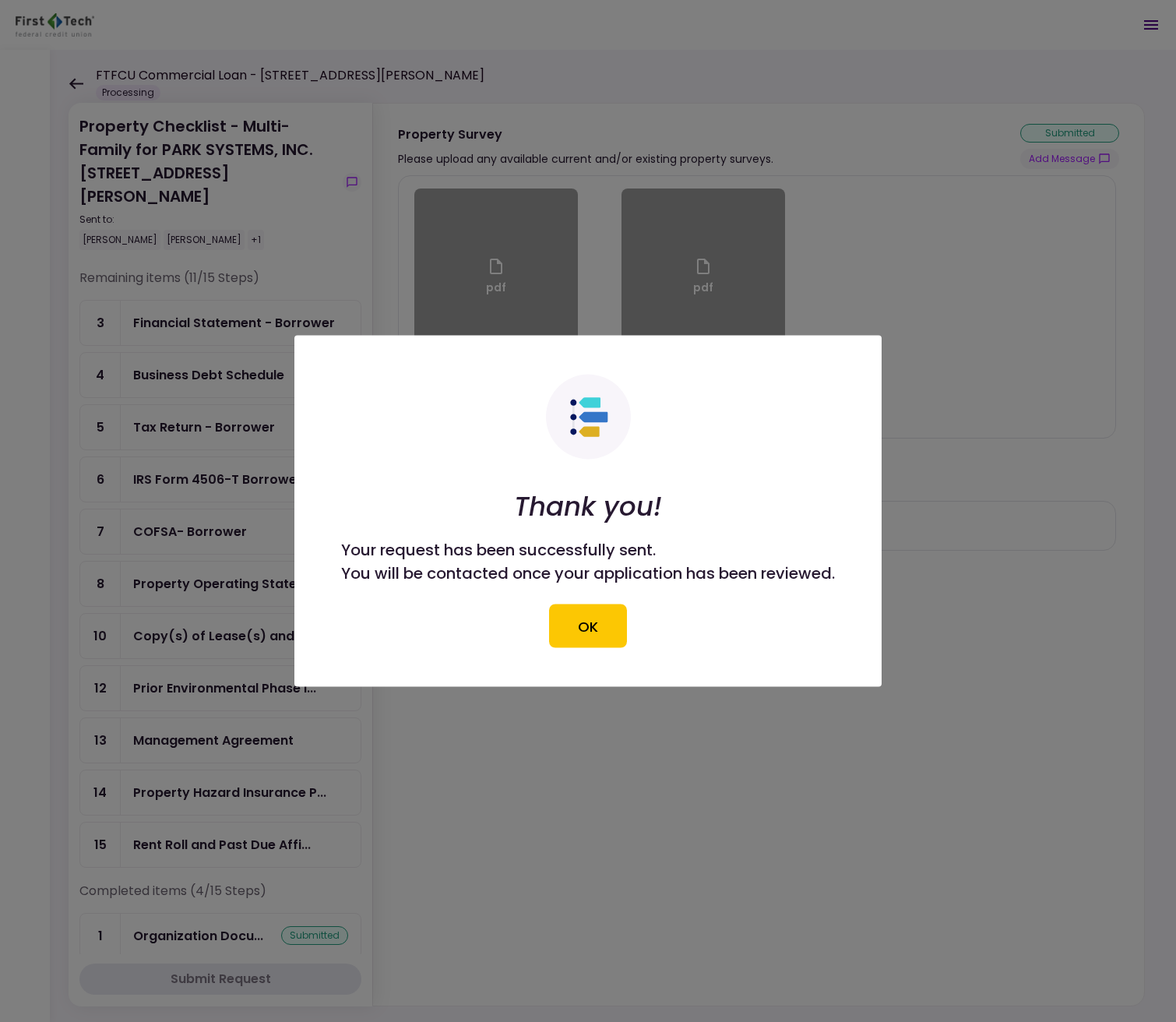
click at [570, 633] on button "OK" at bounding box center [588, 625] width 78 height 43
click at [605, 639] on section "pdf Updated Survey Lender Sent.pdf pdf [PERSON_NAME] Pointe MHP Survey.pdf Uplo…" at bounding box center [758, 587] width 721 height 824
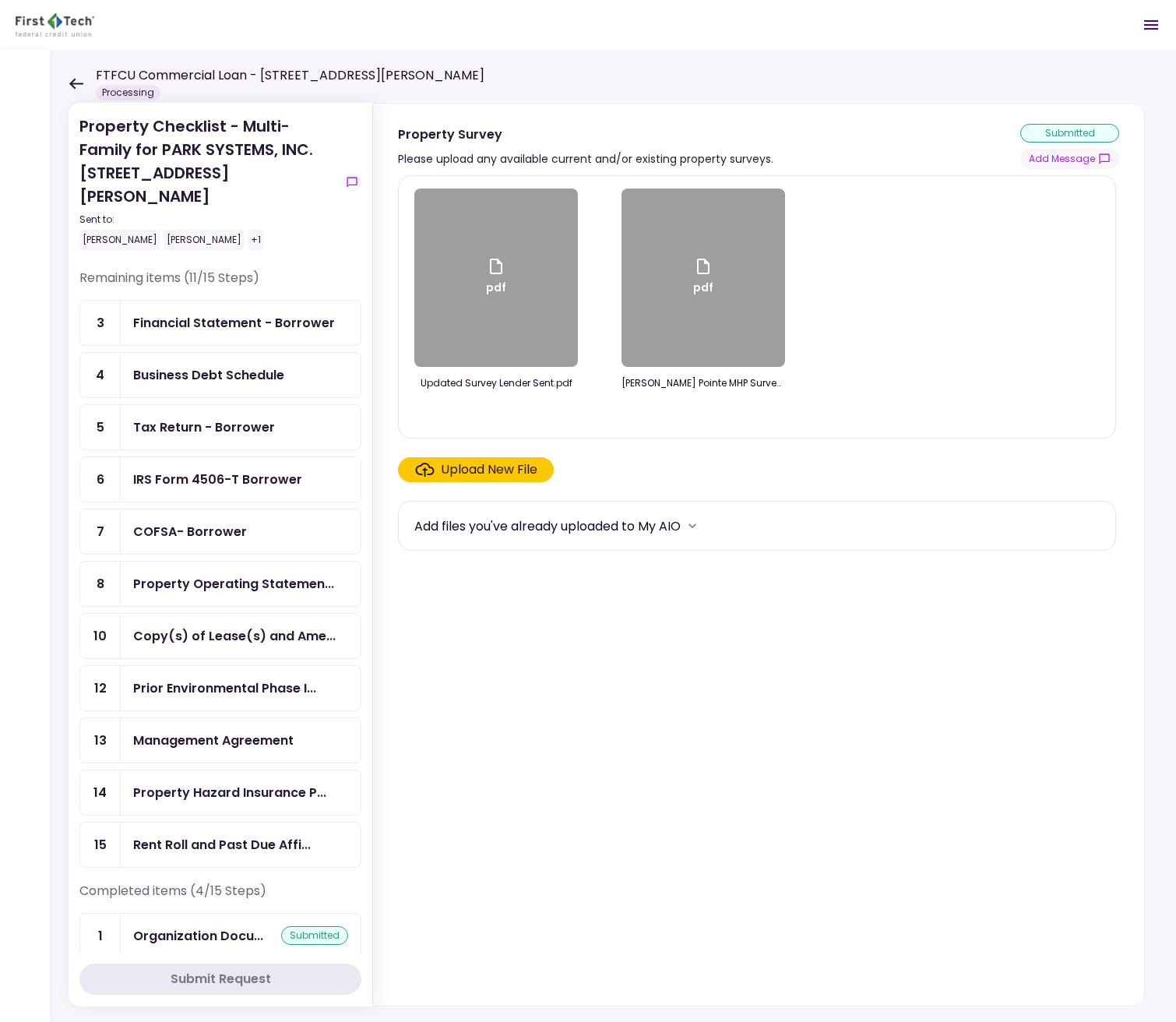
click at [204, 666] on div "Prior Environmental Phase I..." at bounding box center [240, 688] width 239 height 44
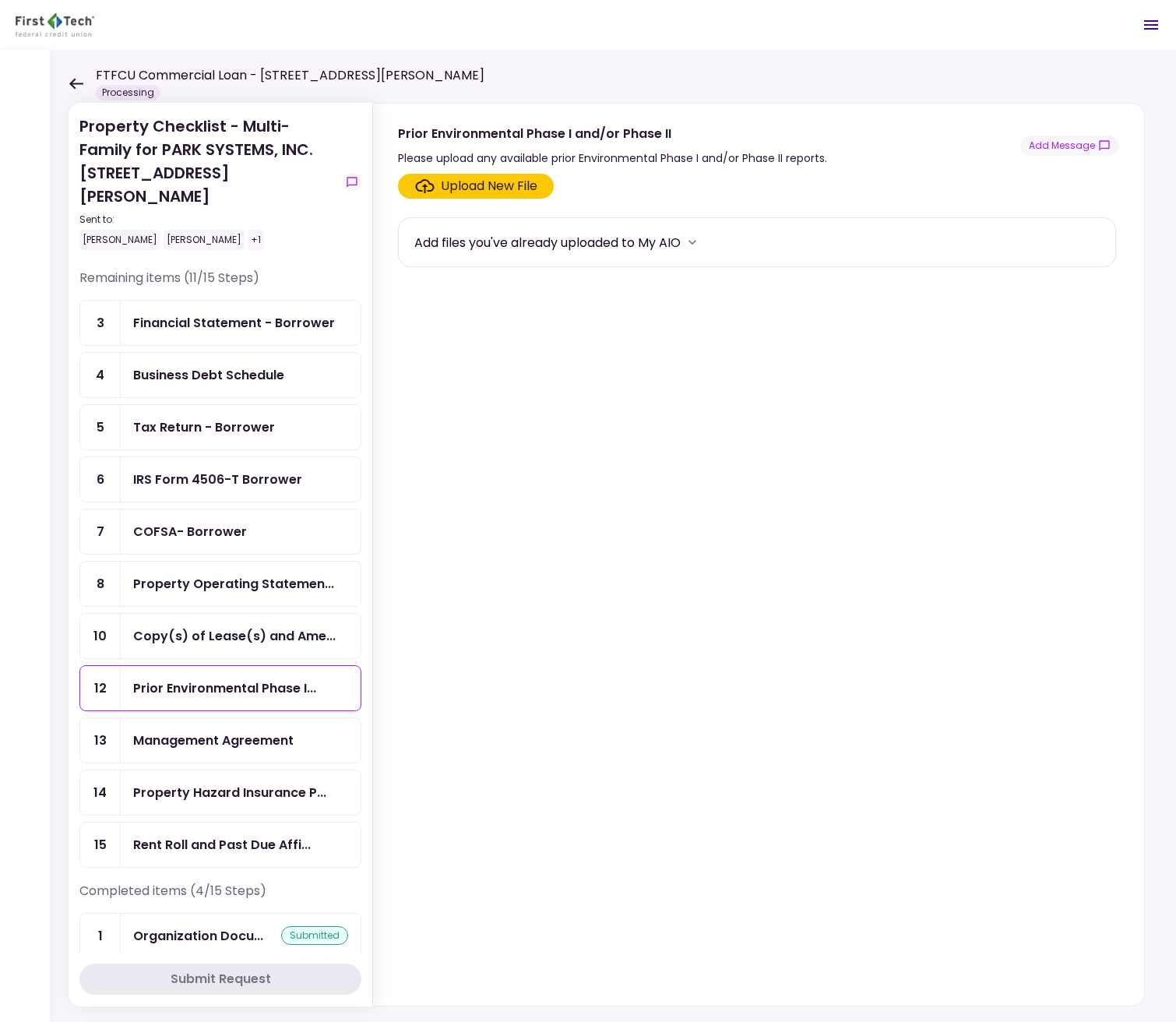
click at [205, 679] on div "Prior Environmental Phase I..." at bounding box center [224, 688] width 183 height 20
click at [506, 190] on div "Upload New File" at bounding box center [489, 185] width 97 height 19
click at [0, 0] on input "Upload New File" at bounding box center [0, 0] width 0 height 0
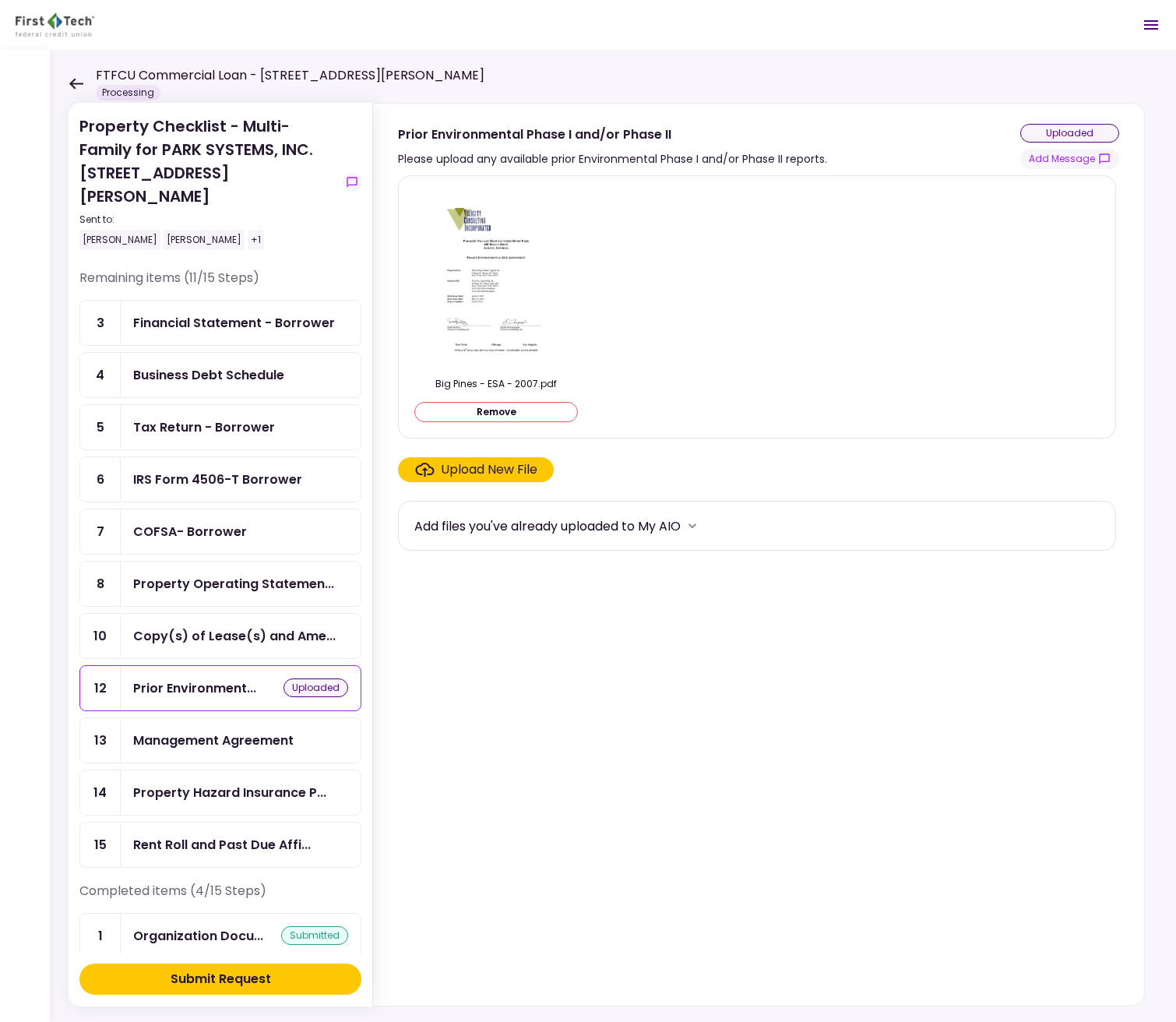
click at [252, 980] on div "Submit Request" at bounding box center [220, 979] width 100 height 19
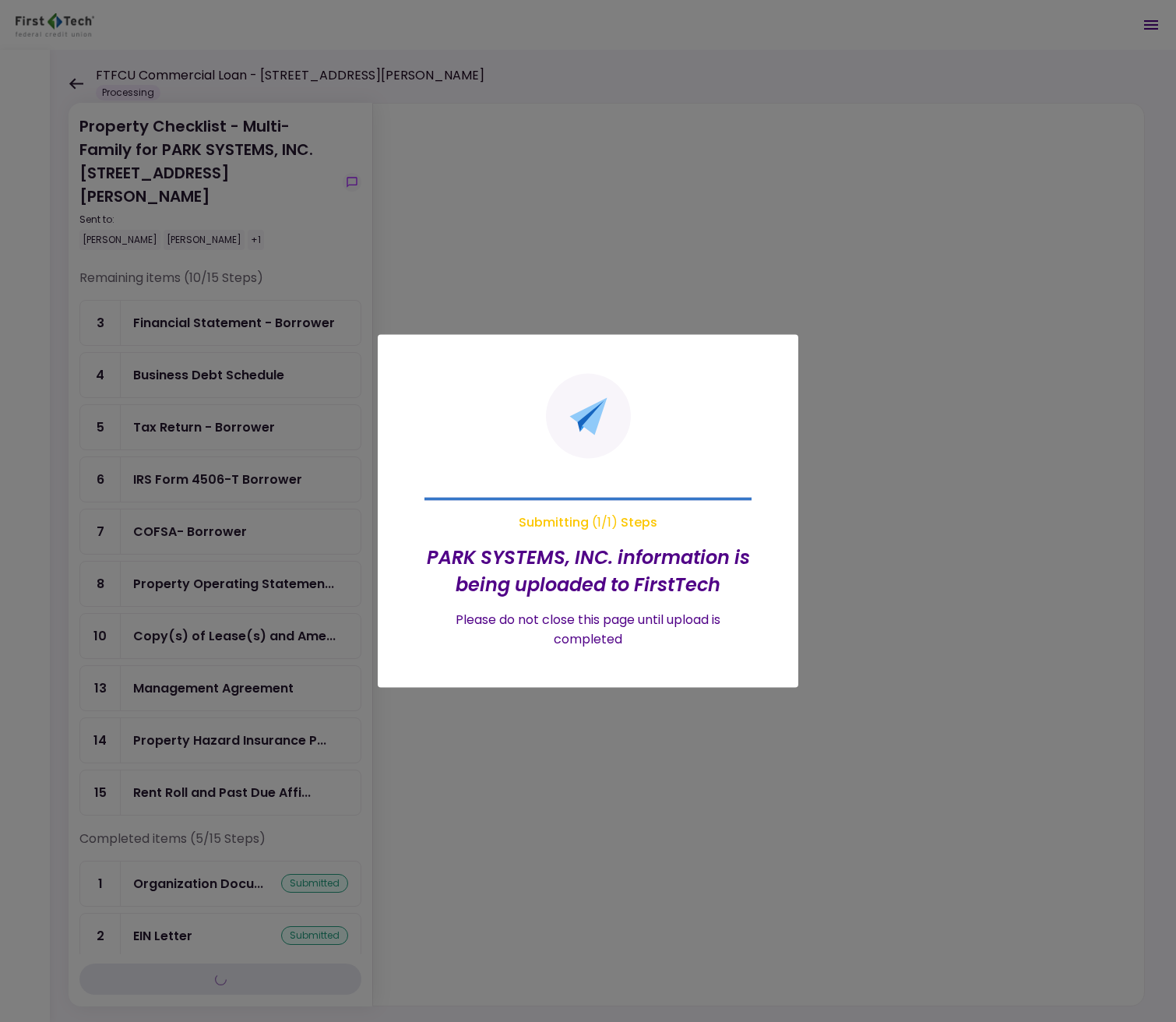
click at [232, 719] on div at bounding box center [588, 511] width 1176 height 1022
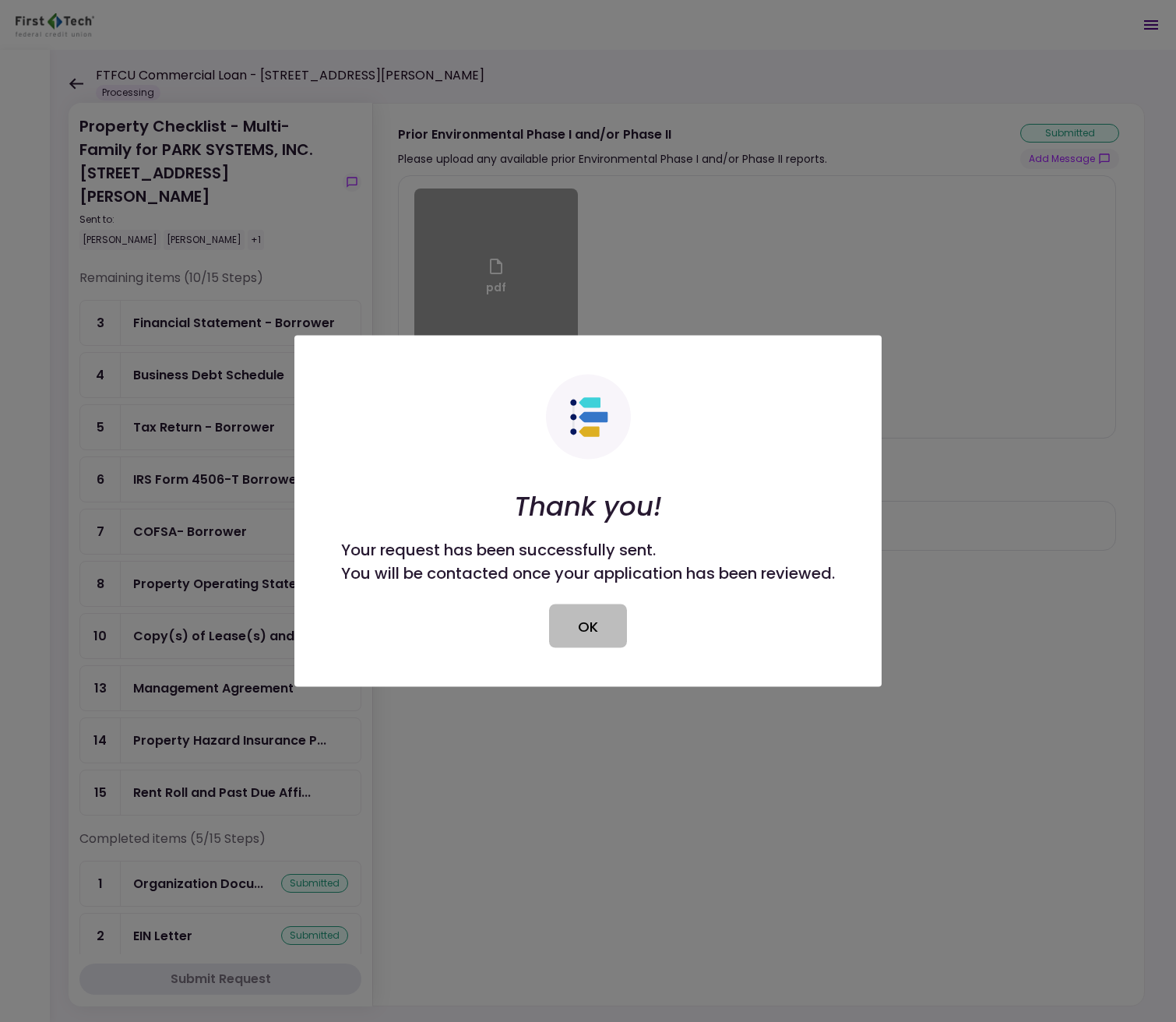
click at [592, 636] on button "OK" at bounding box center [588, 625] width 78 height 43
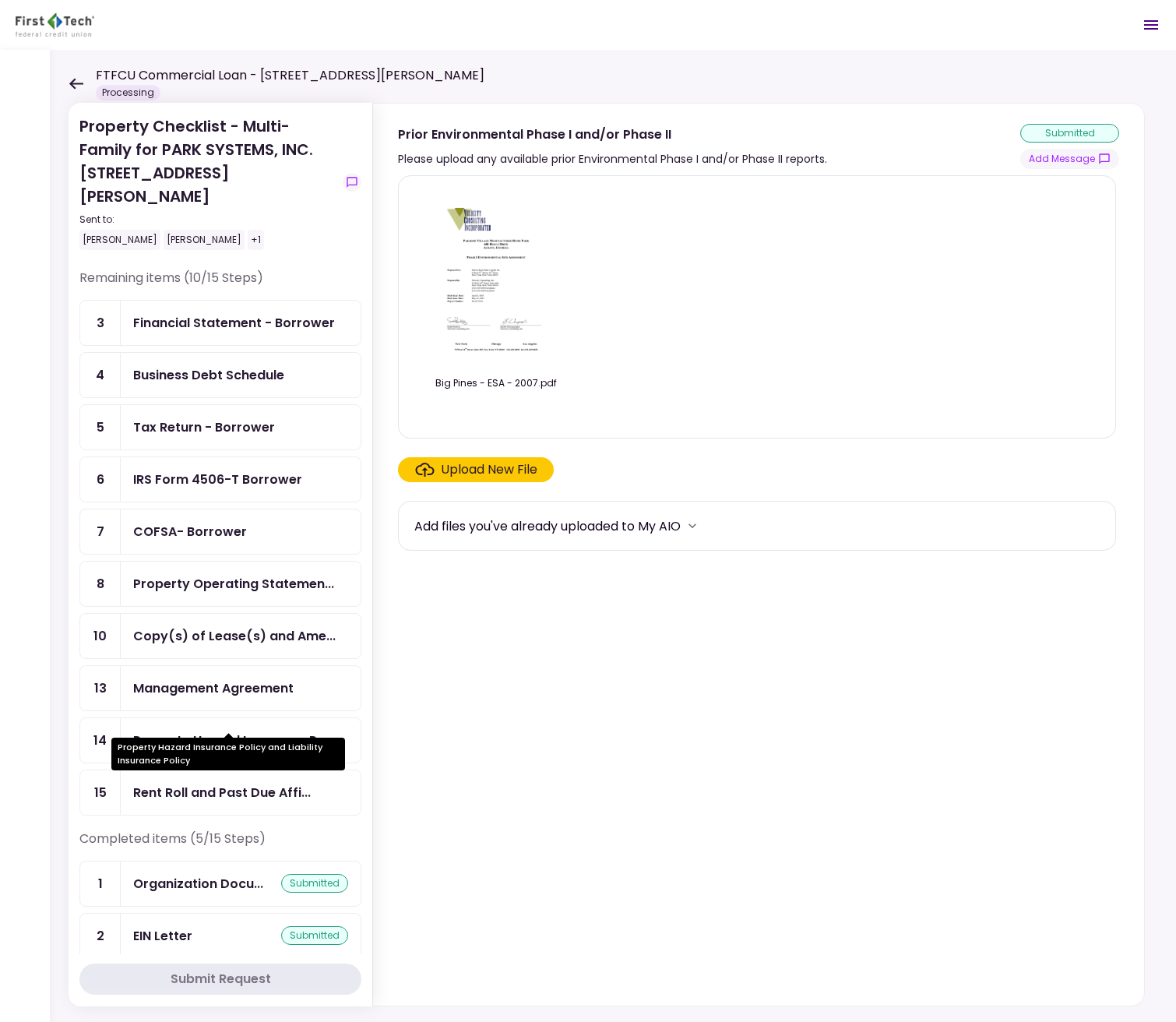
click at [236, 730] on div "Property Hazard Insurance P..." at bounding box center [230, 740] width 193 height 20
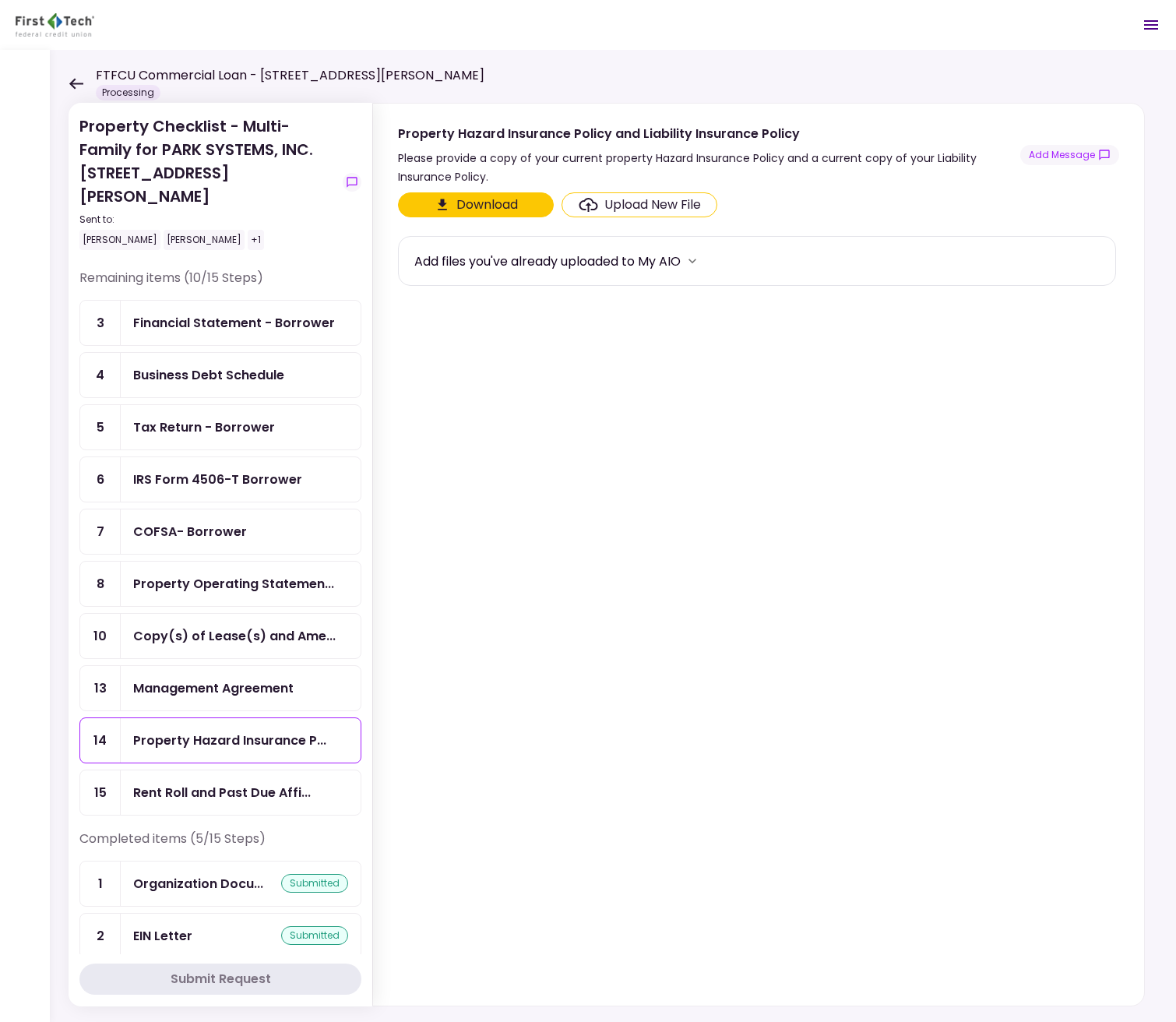
click at [647, 200] on div "Upload New File" at bounding box center [652, 204] width 97 height 19
click at [0, 0] on input "Upload New File" at bounding box center [0, 0] width 0 height 0
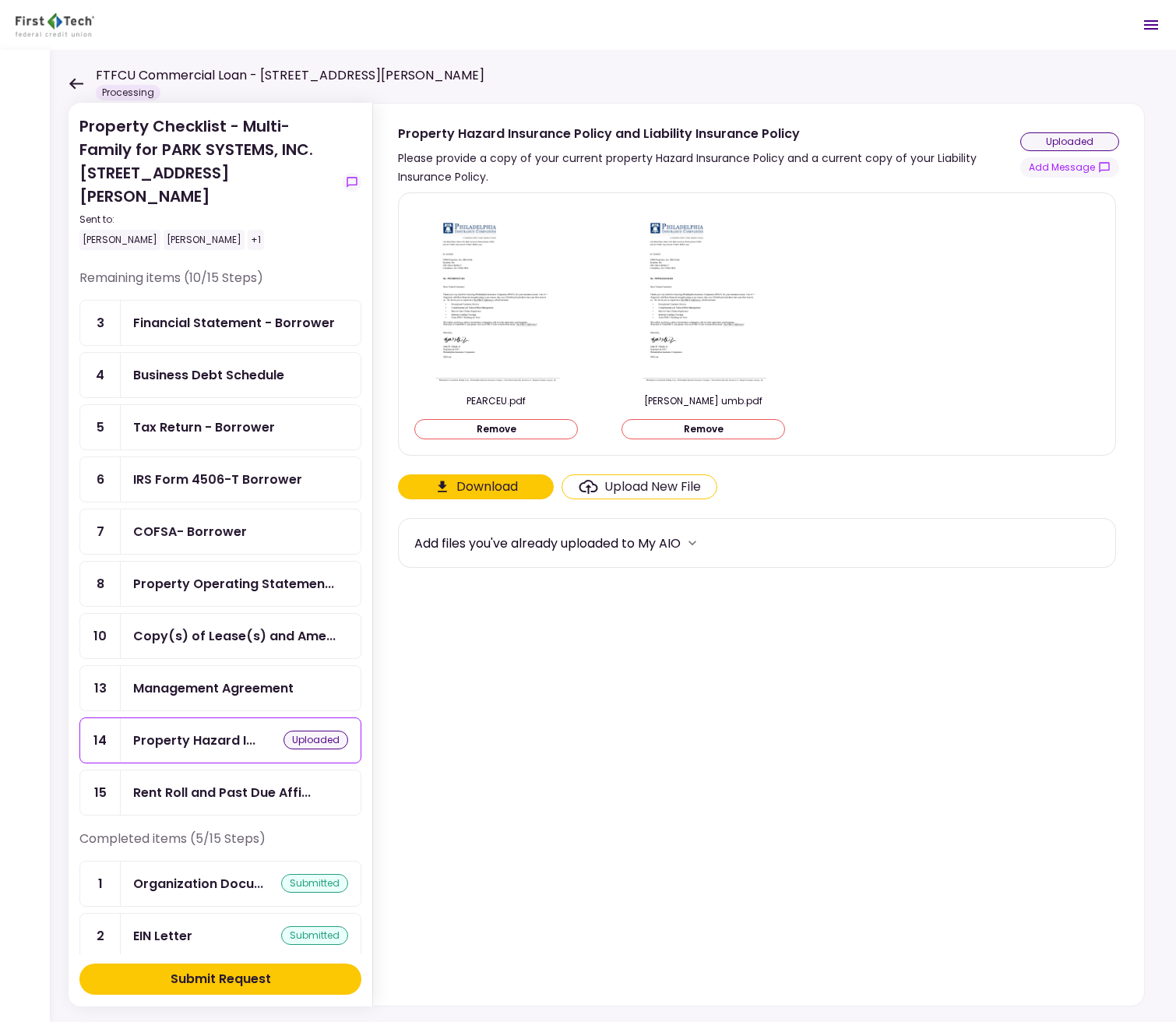
click at [229, 981] on div "Submit Request" at bounding box center [220, 979] width 100 height 19
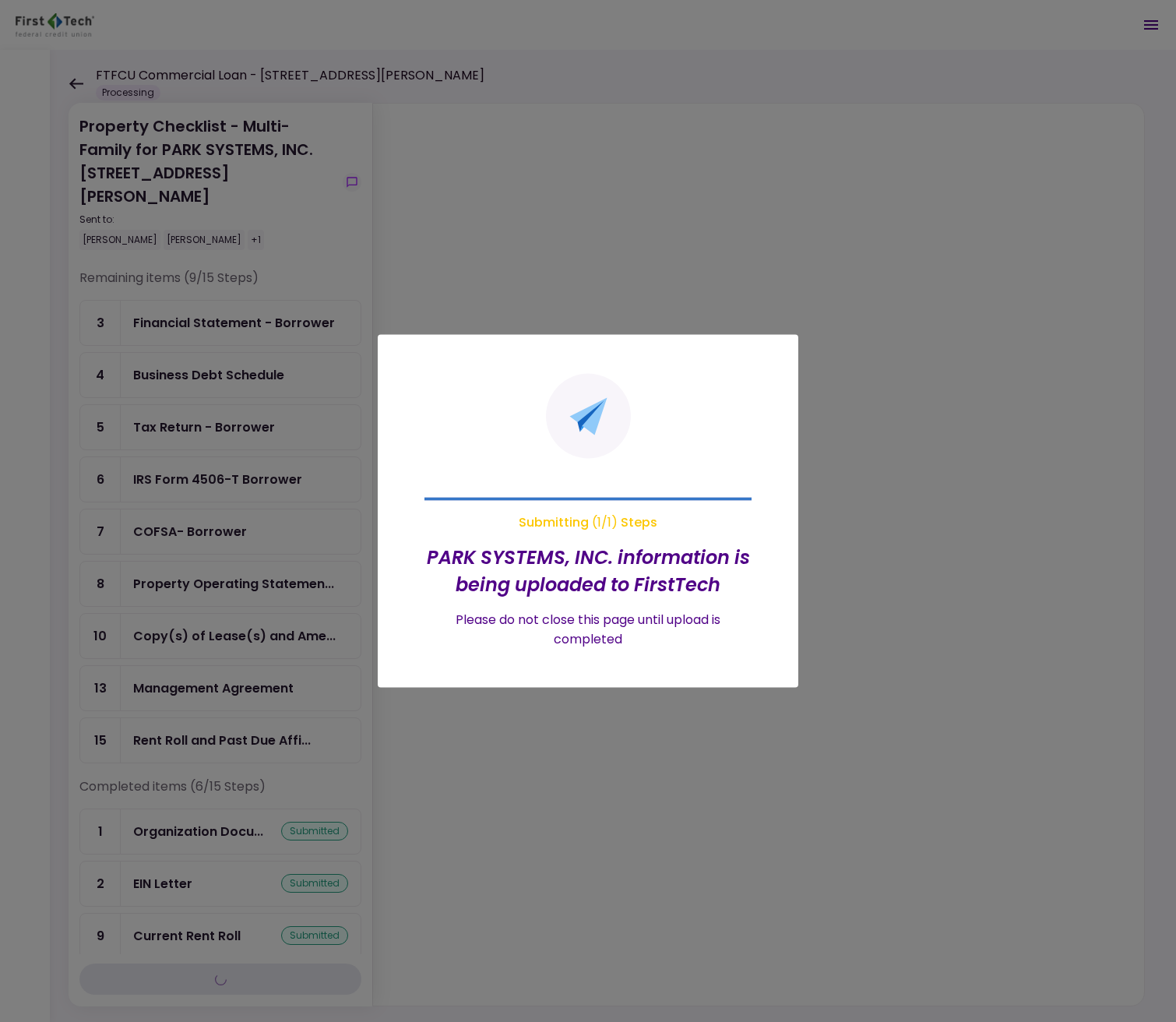
click at [215, 712] on div at bounding box center [588, 511] width 1176 height 1022
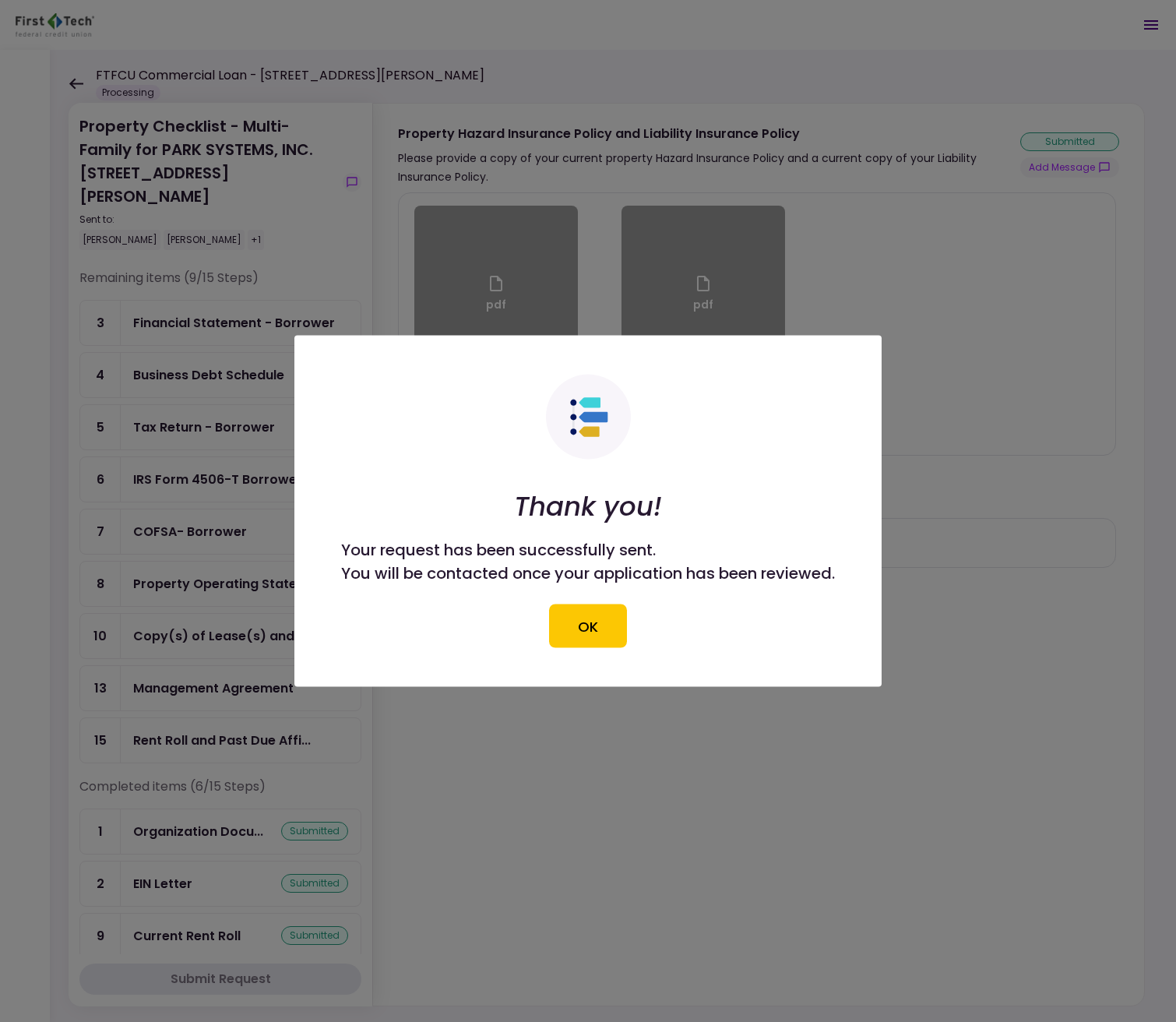
click at [598, 641] on button "OK" at bounding box center [588, 625] width 78 height 43
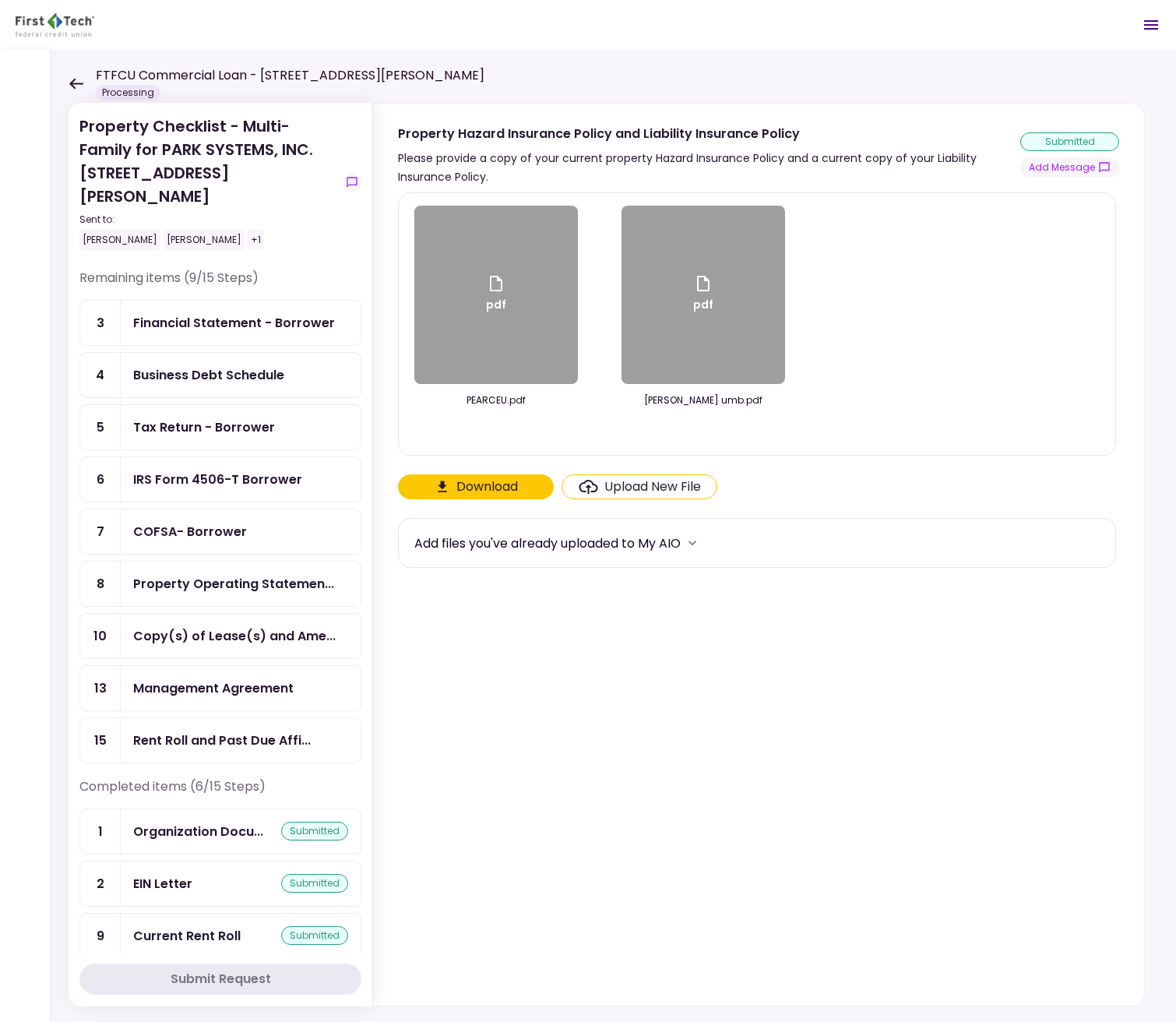
click at [211, 730] on div "Rent Roll and Past Due Affi..." at bounding box center [222, 740] width 177 height 20
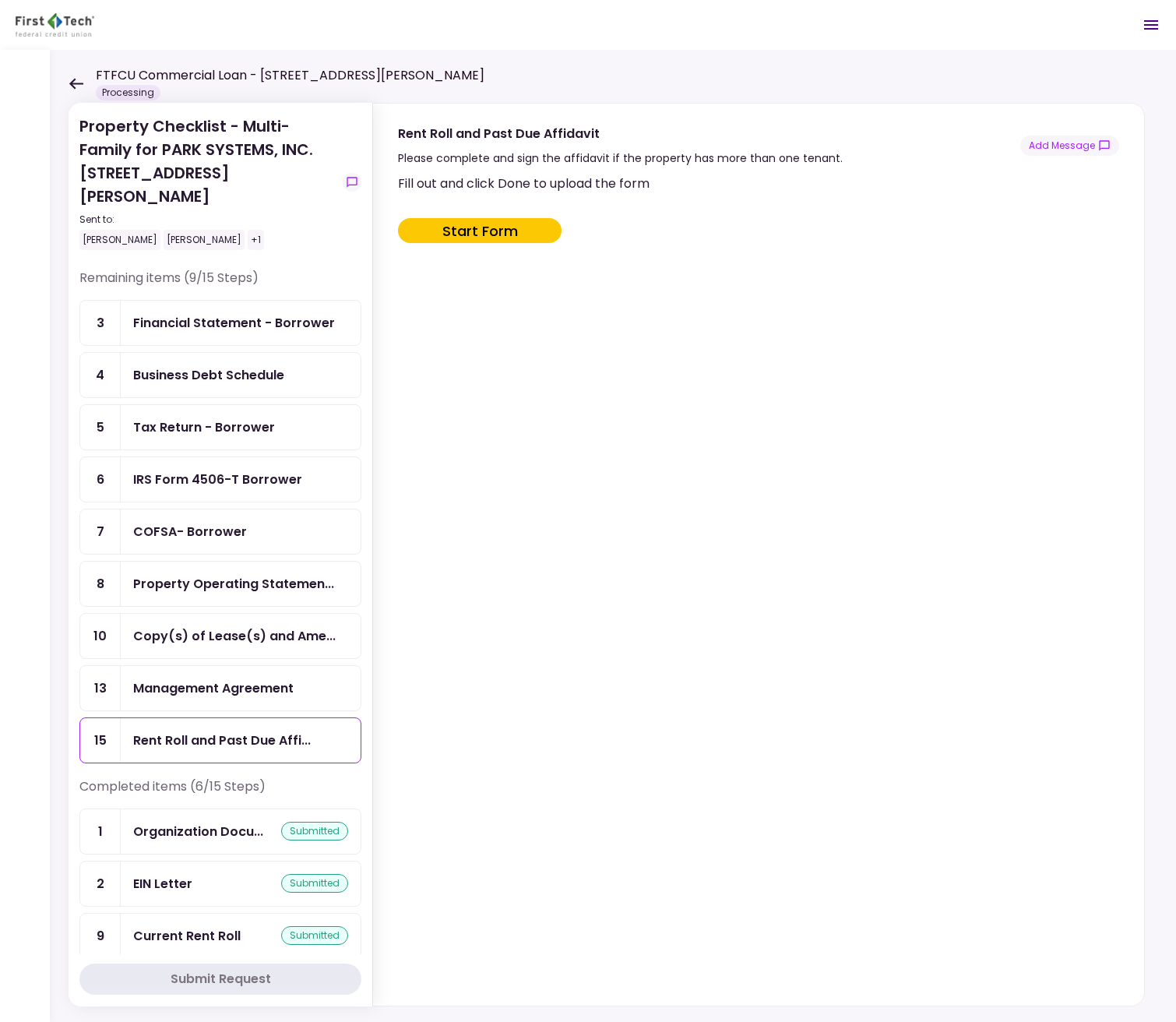
click at [493, 228] on button "Start Form" at bounding box center [480, 231] width 163 height 25
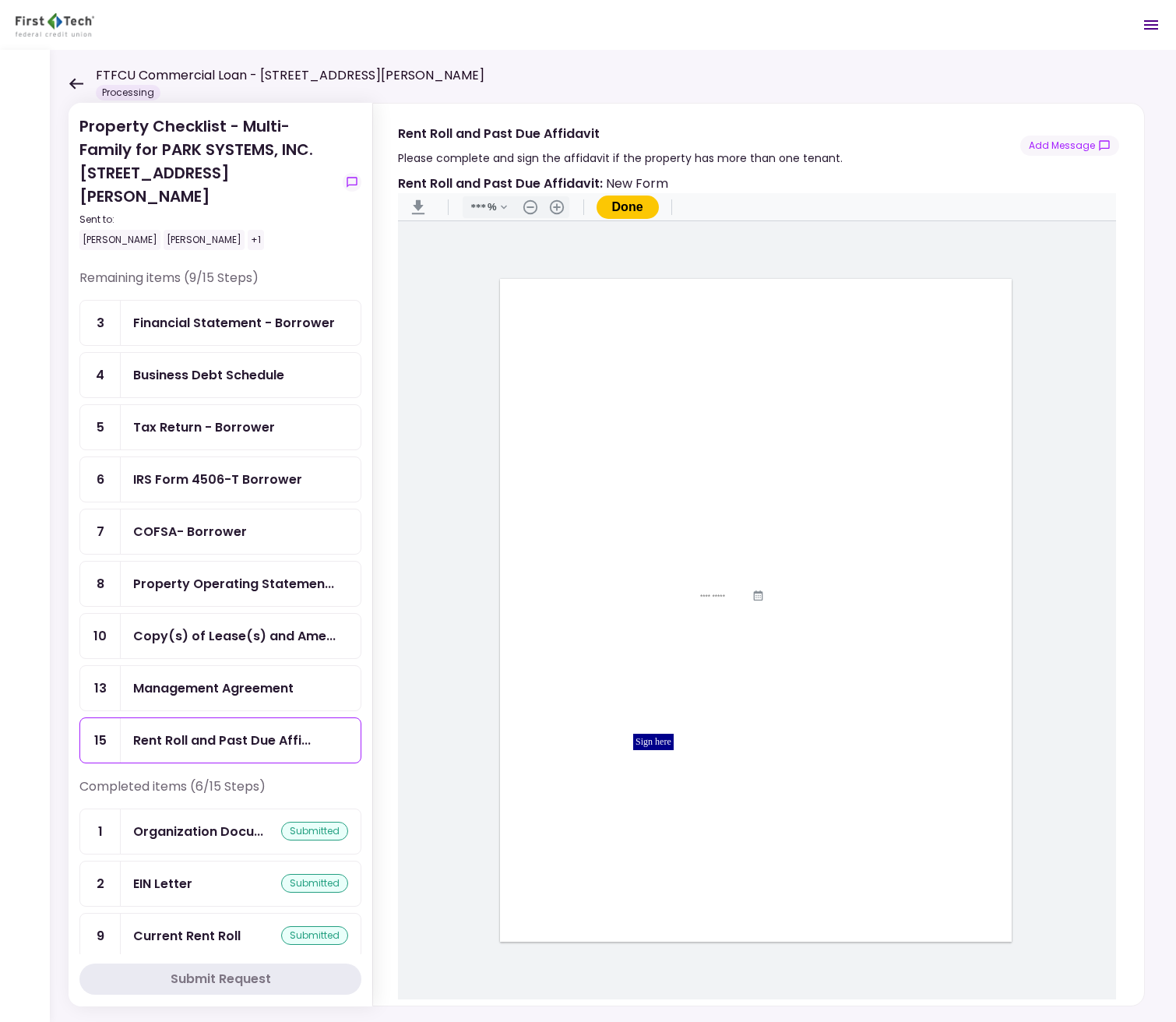
type input "***"
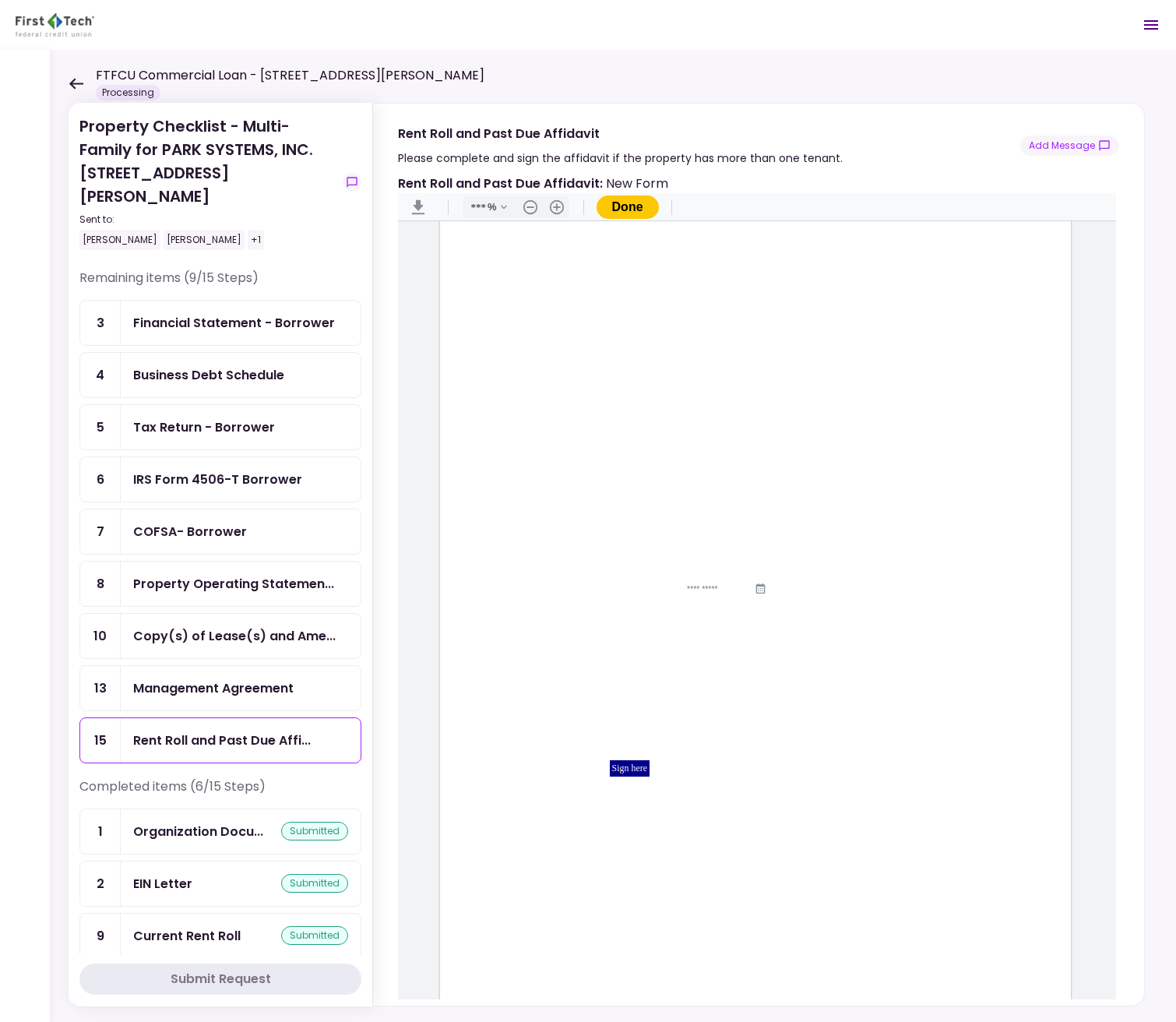
click at [239, 418] on div "Tax Return - Borrower" at bounding box center [204, 428] width 142 height 20
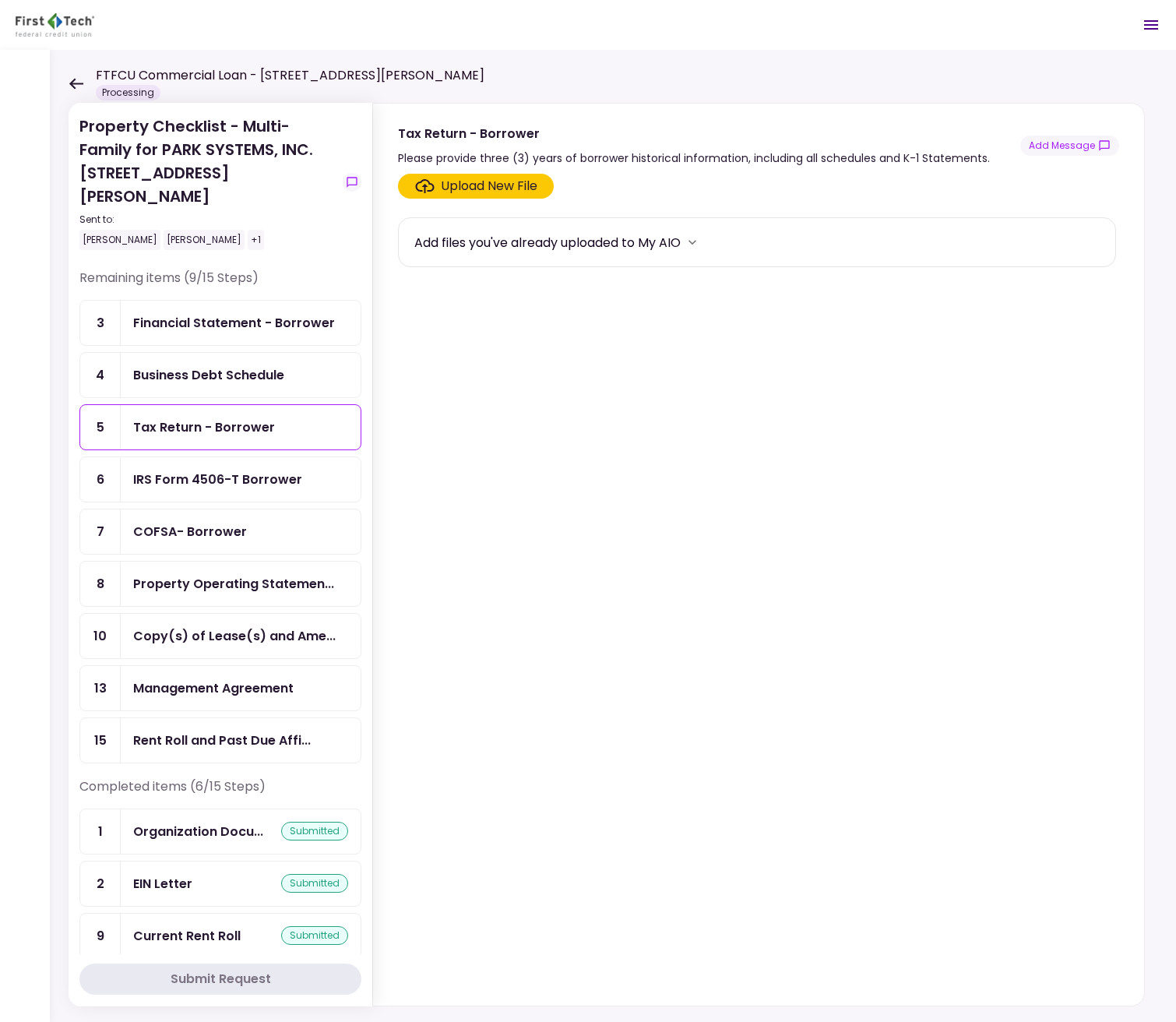
click at [247, 418] on div "Tax Return - Borrower" at bounding box center [204, 428] width 142 height 20
click at [234, 313] on div "Financial Statement - Borrower" at bounding box center [233, 323] width 201 height 20
click at [192, 679] on div "Management Agreement" at bounding box center [213, 688] width 161 height 20
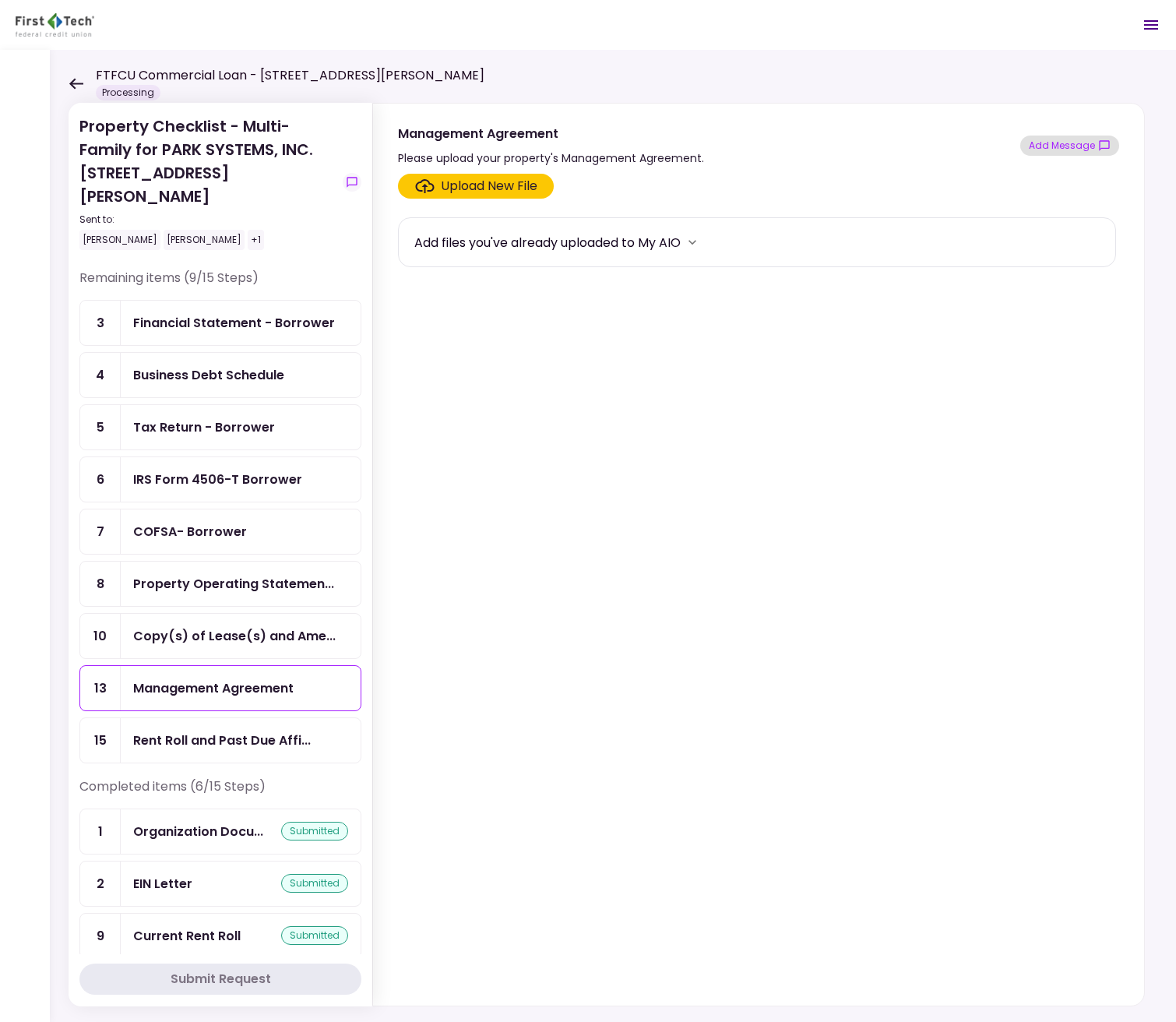
click at [1053, 145] on button "Add Message" at bounding box center [1069, 145] width 98 height 20
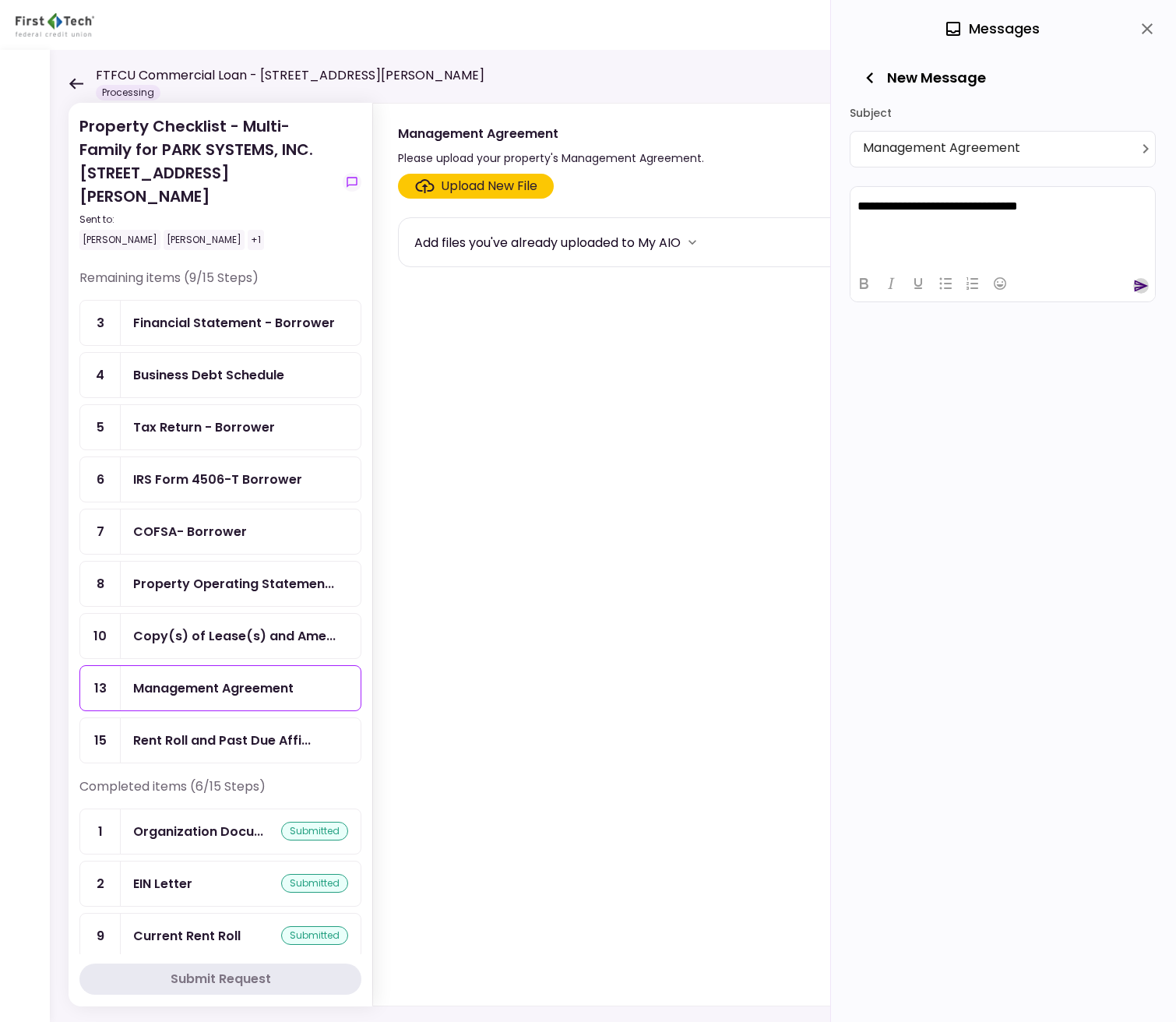
click at [1141, 288] on icon "send" at bounding box center [1141, 286] width 16 height 16
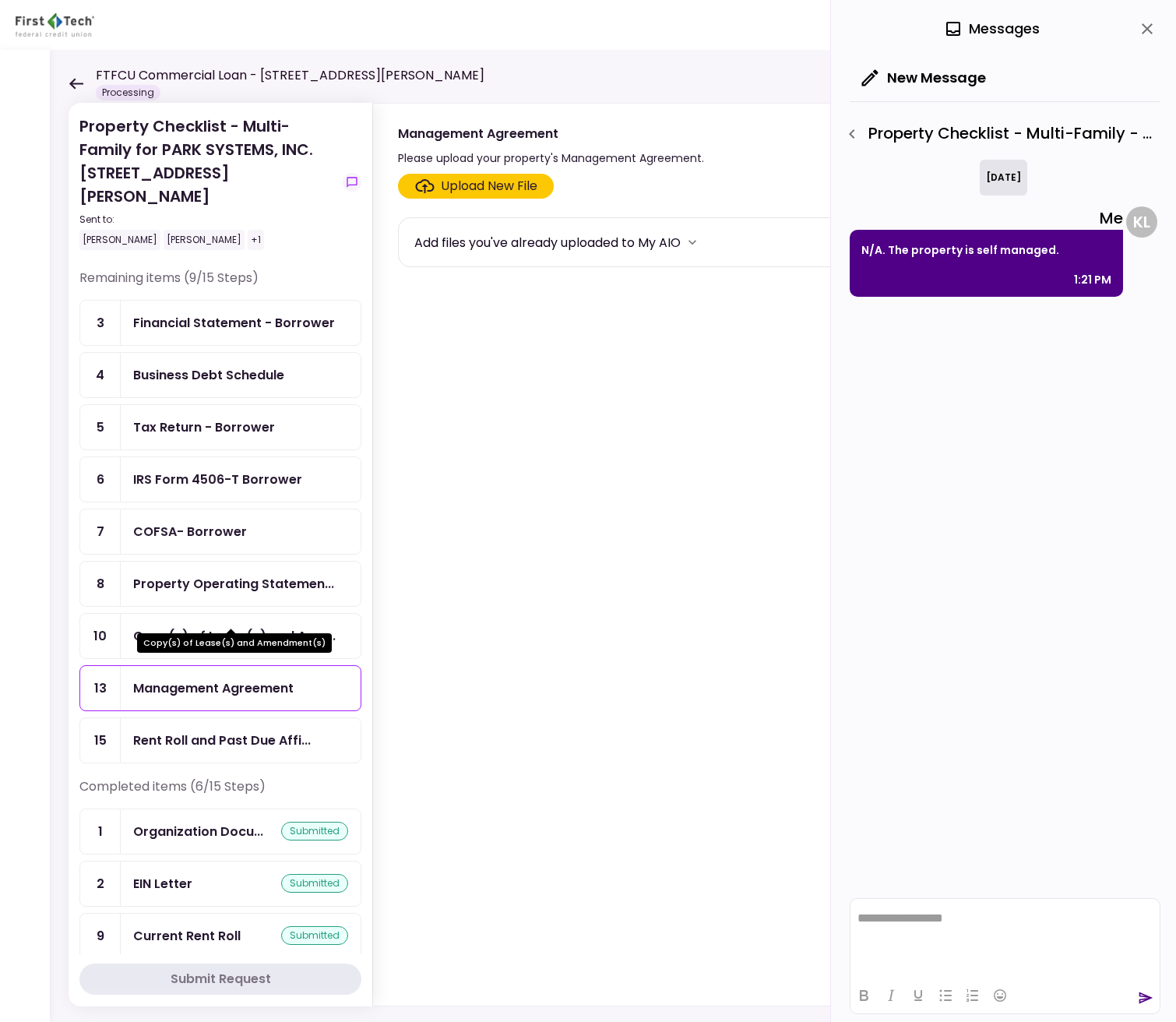
click at [208, 626] on div "Copy(s) of Lease(s) and Ame..." at bounding box center [234, 636] width 202 height 20
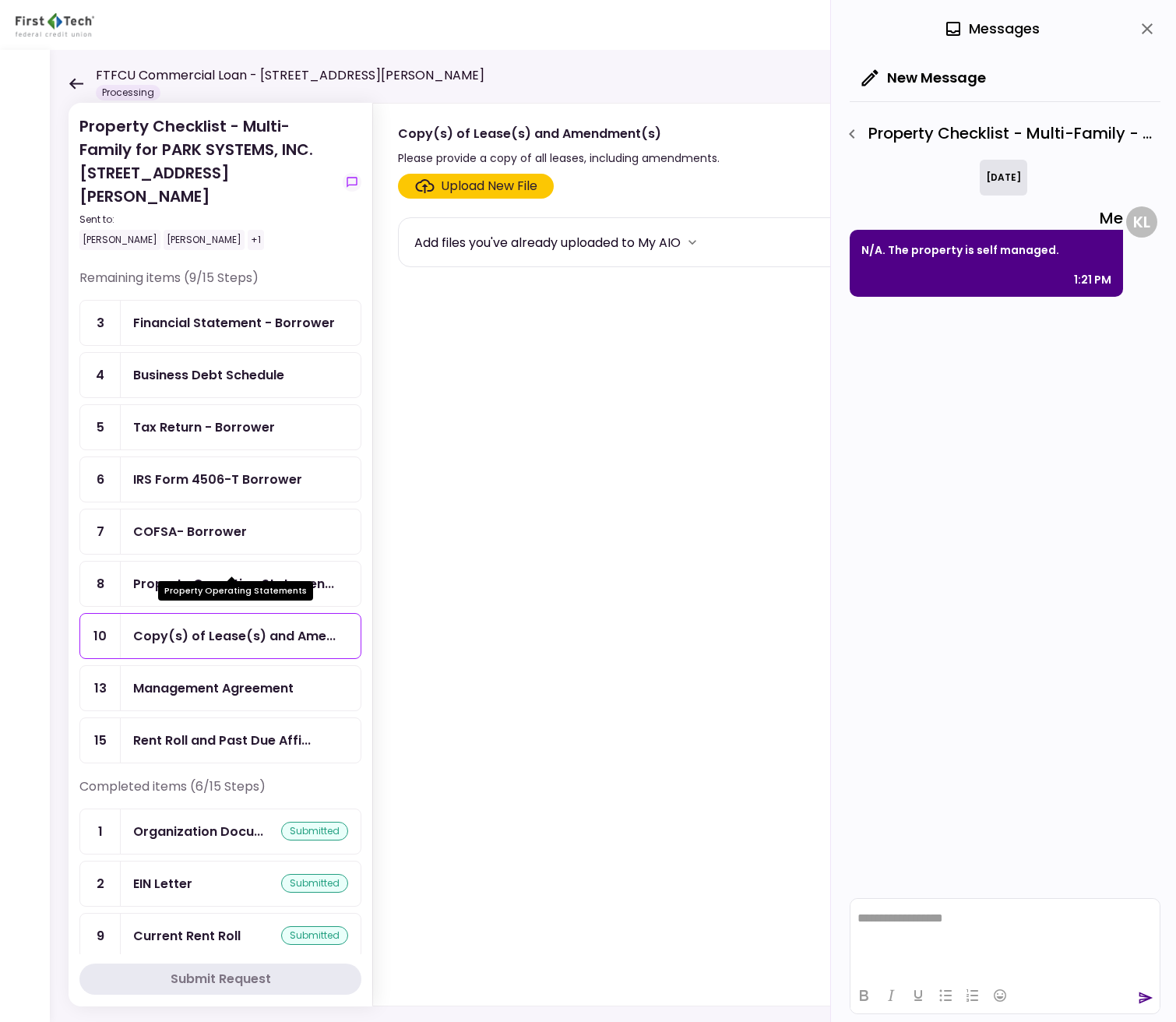
click at [199, 600] on div "Property Operating Statements" at bounding box center [235, 591] width 155 height 20
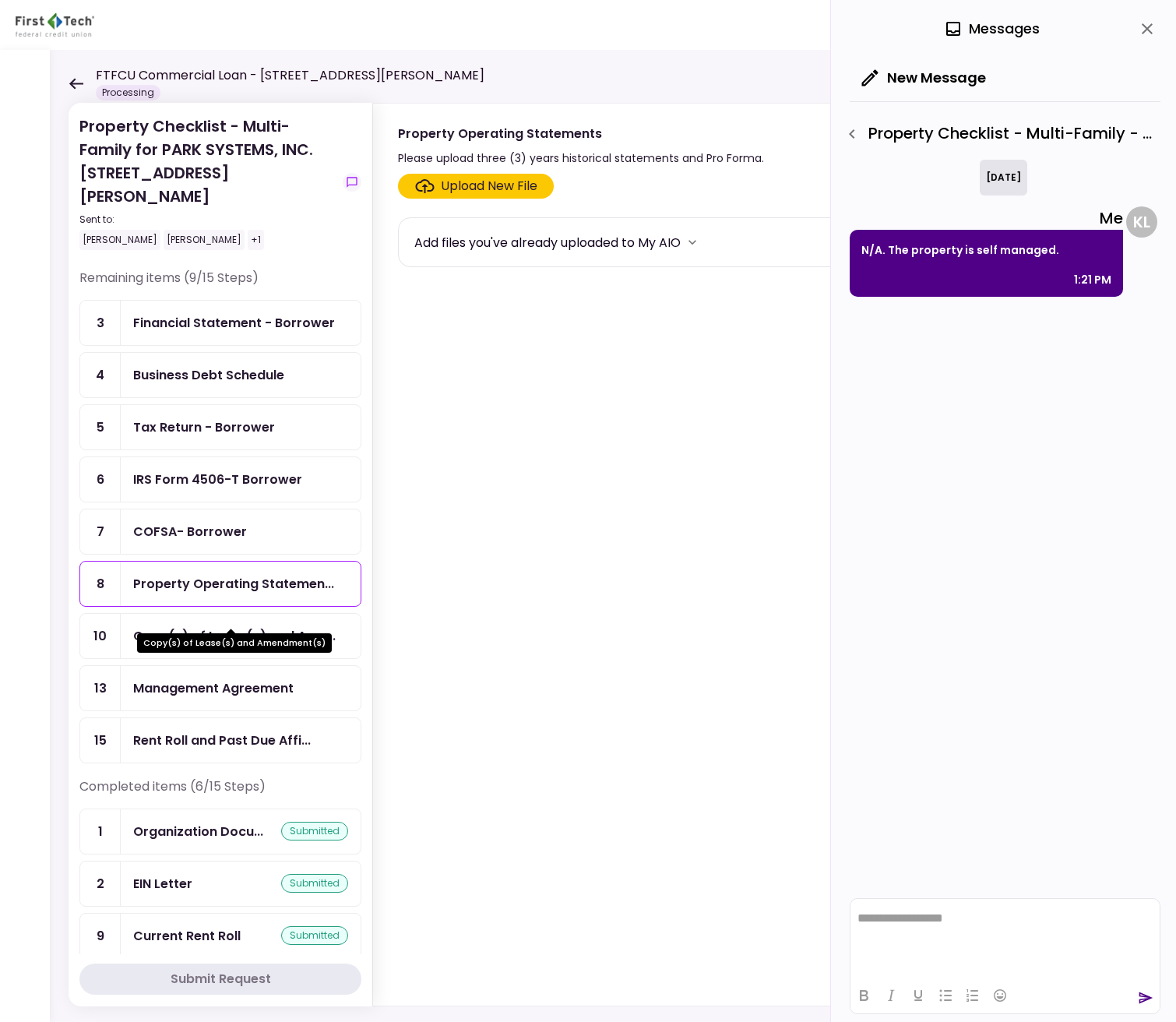
click at [195, 623] on div "Copy(s) of Lease(s) and Amendment(s)" at bounding box center [233, 637] width 194 height 30
click at [857, 135] on icon "button" at bounding box center [851, 133] width 19 height 19
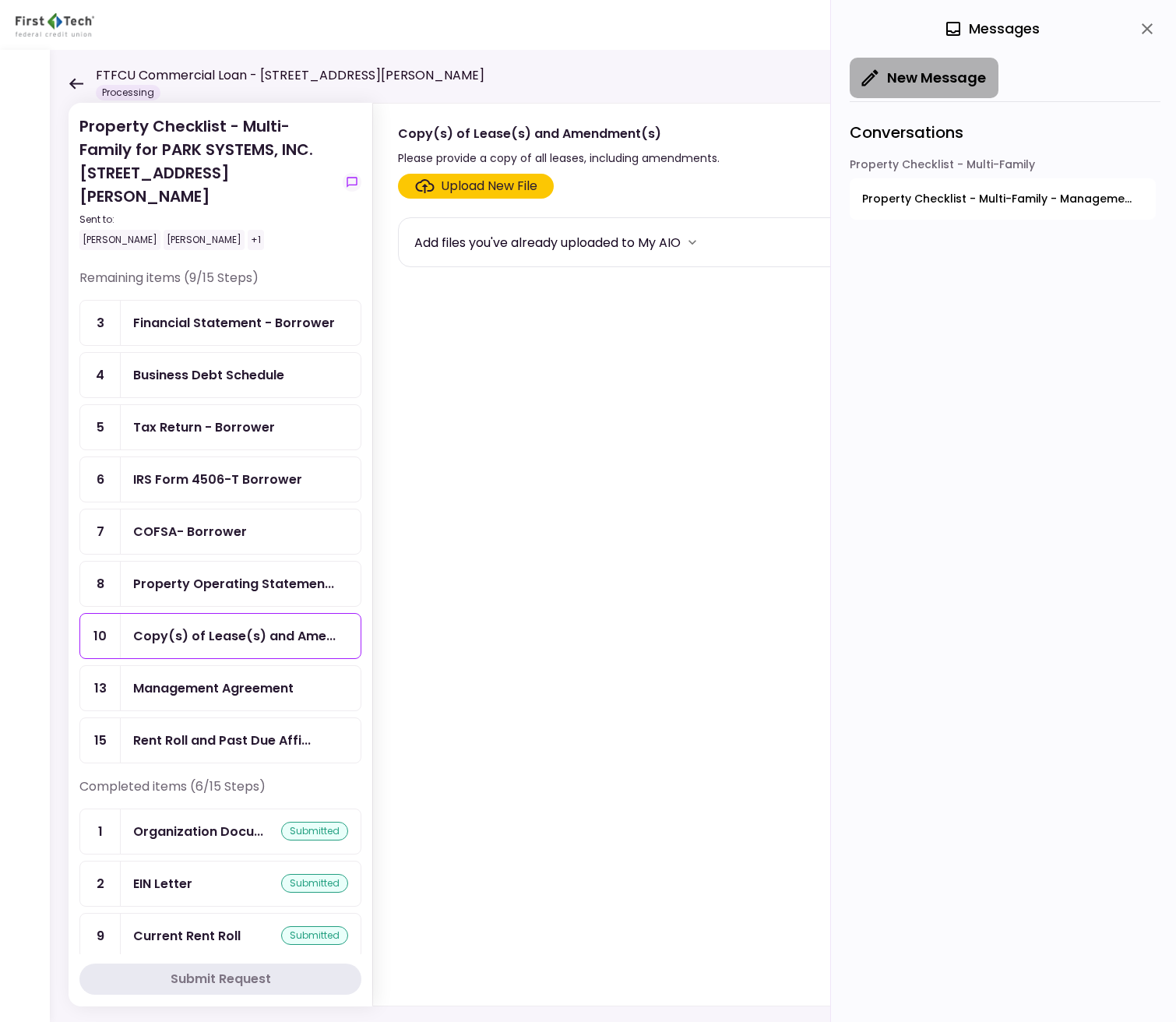
click at [911, 72] on button "New Message" at bounding box center [924, 78] width 149 height 41
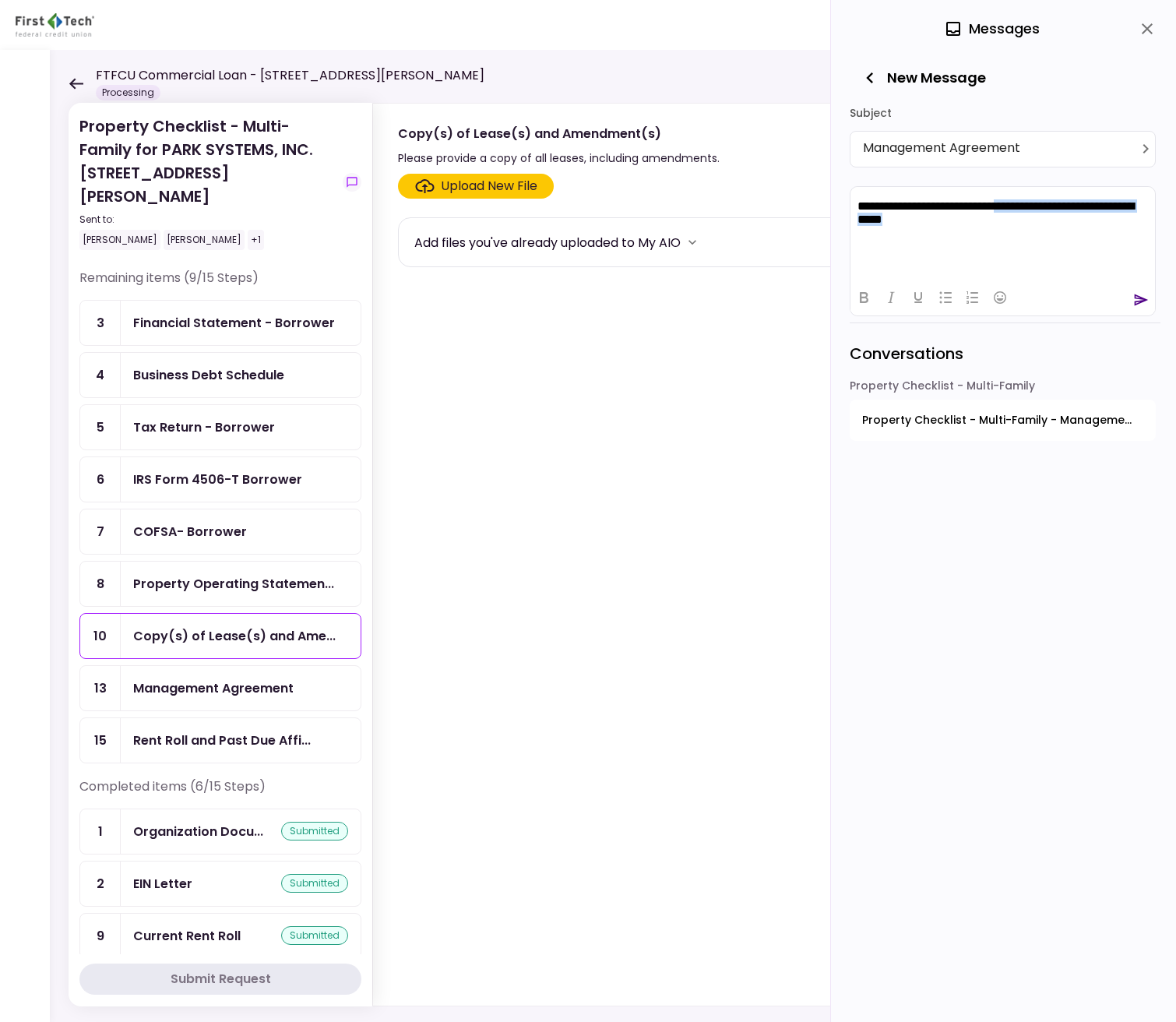
drag, startPoint x: 1009, startPoint y: 223, endPoint x: 1042, endPoint y: 210, distance: 35.5
click at [1042, 210] on p "**********" at bounding box center [1001, 213] width 290 height 28
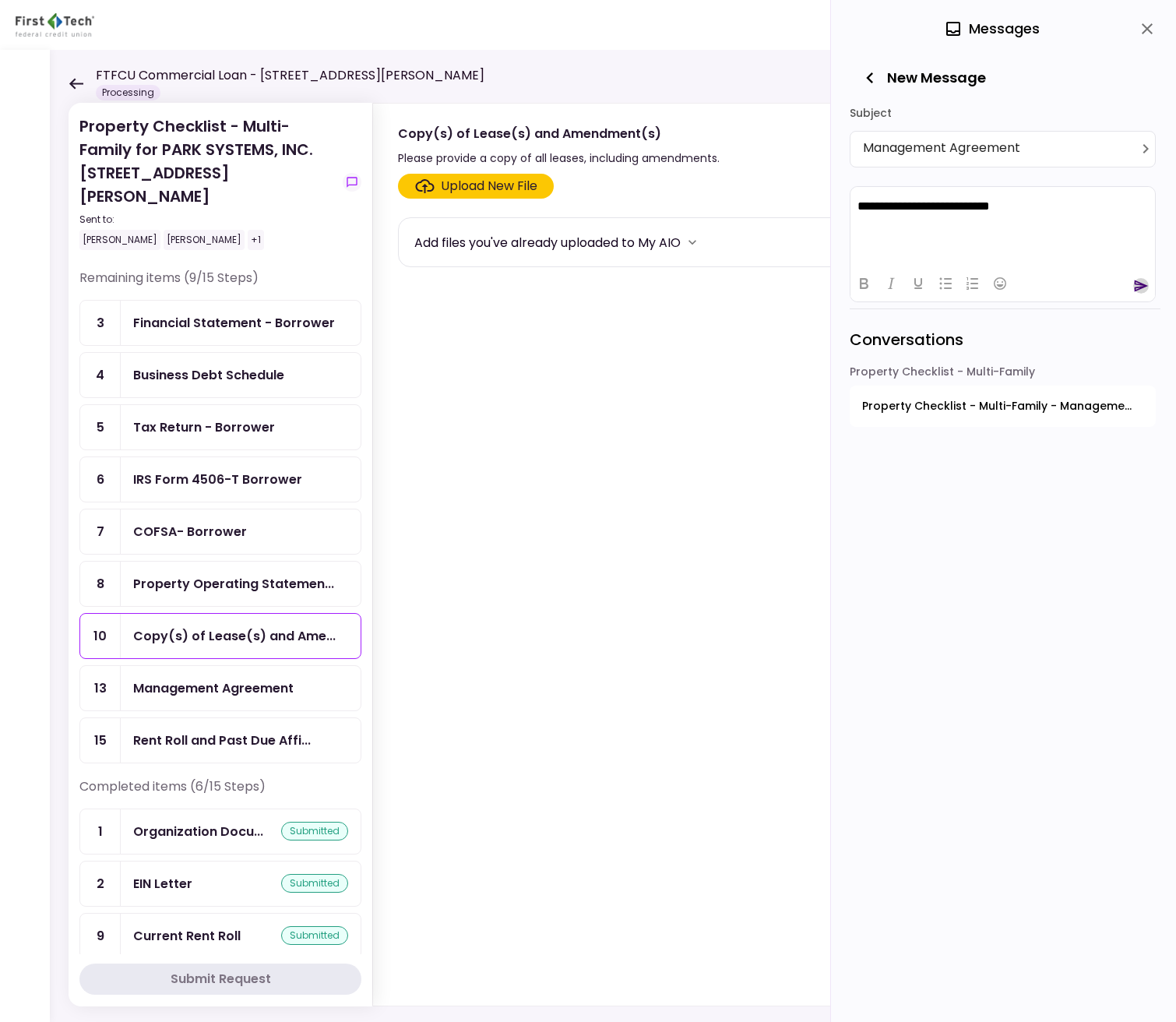
click at [1140, 285] on icon "send" at bounding box center [1141, 286] width 16 height 16
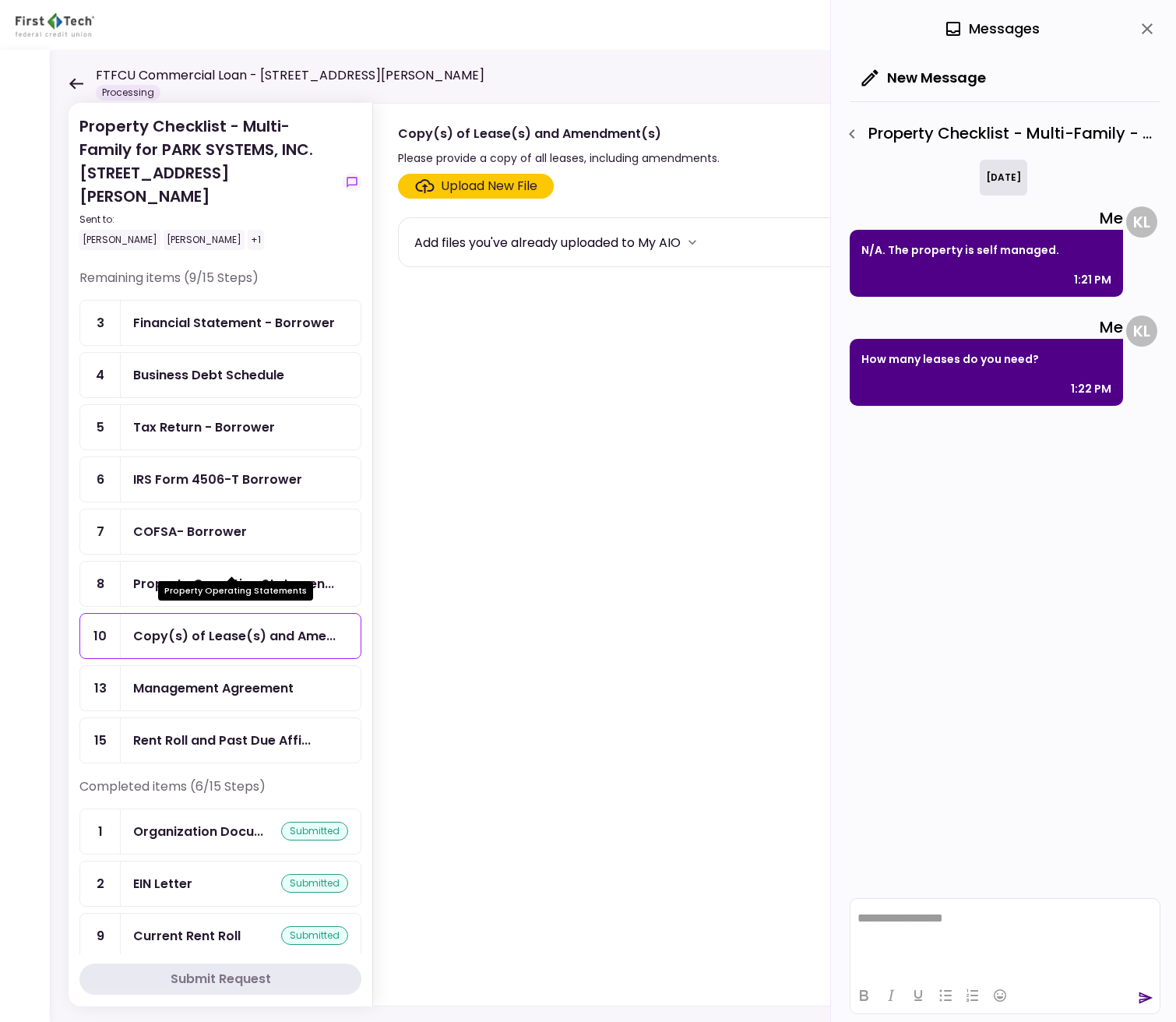
click at [212, 574] on div "Property Operating Statemen..." at bounding box center [233, 584] width 200 height 20
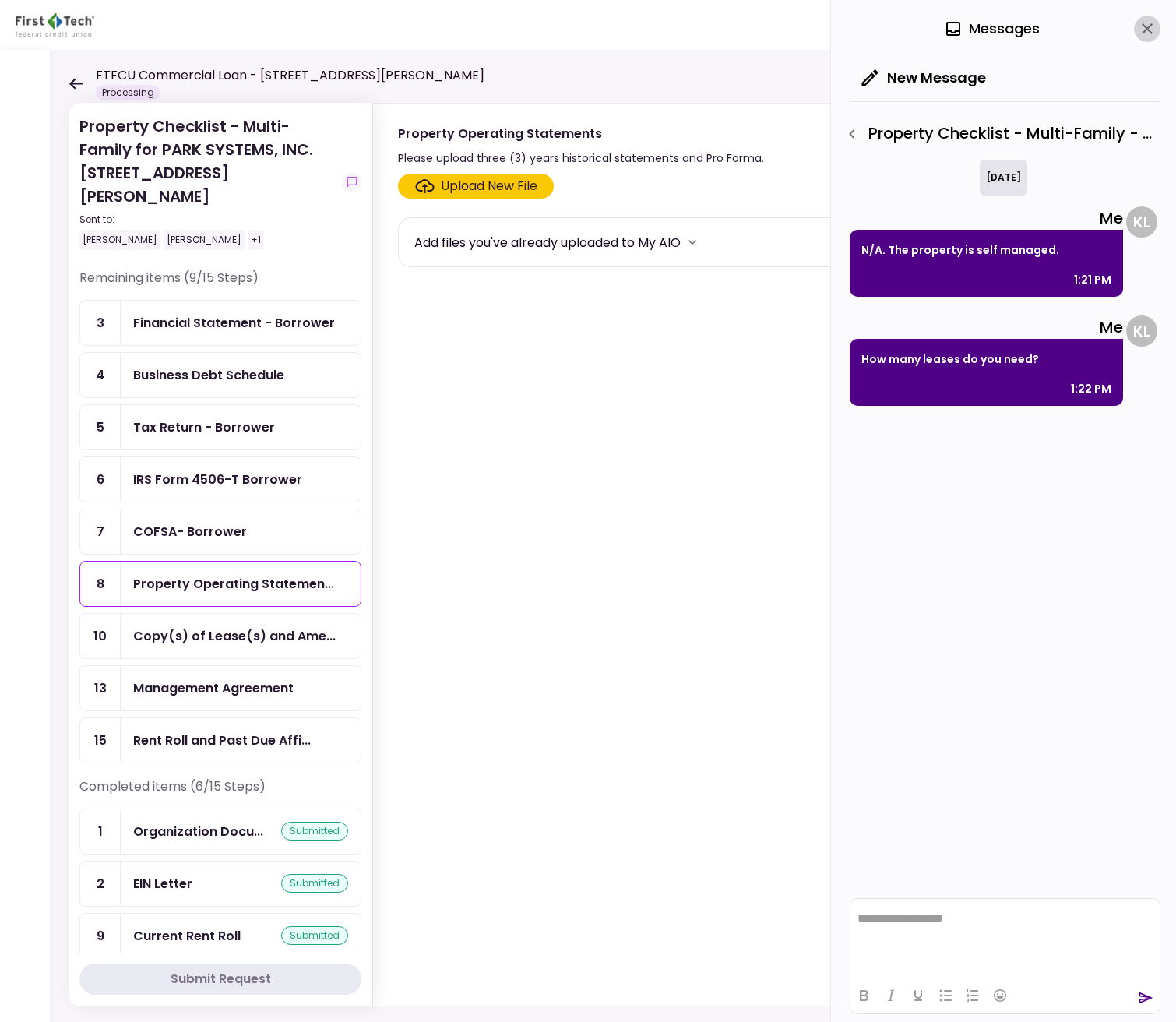
click at [1151, 30] on icon "close" at bounding box center [1146, 28] width 19 height 19
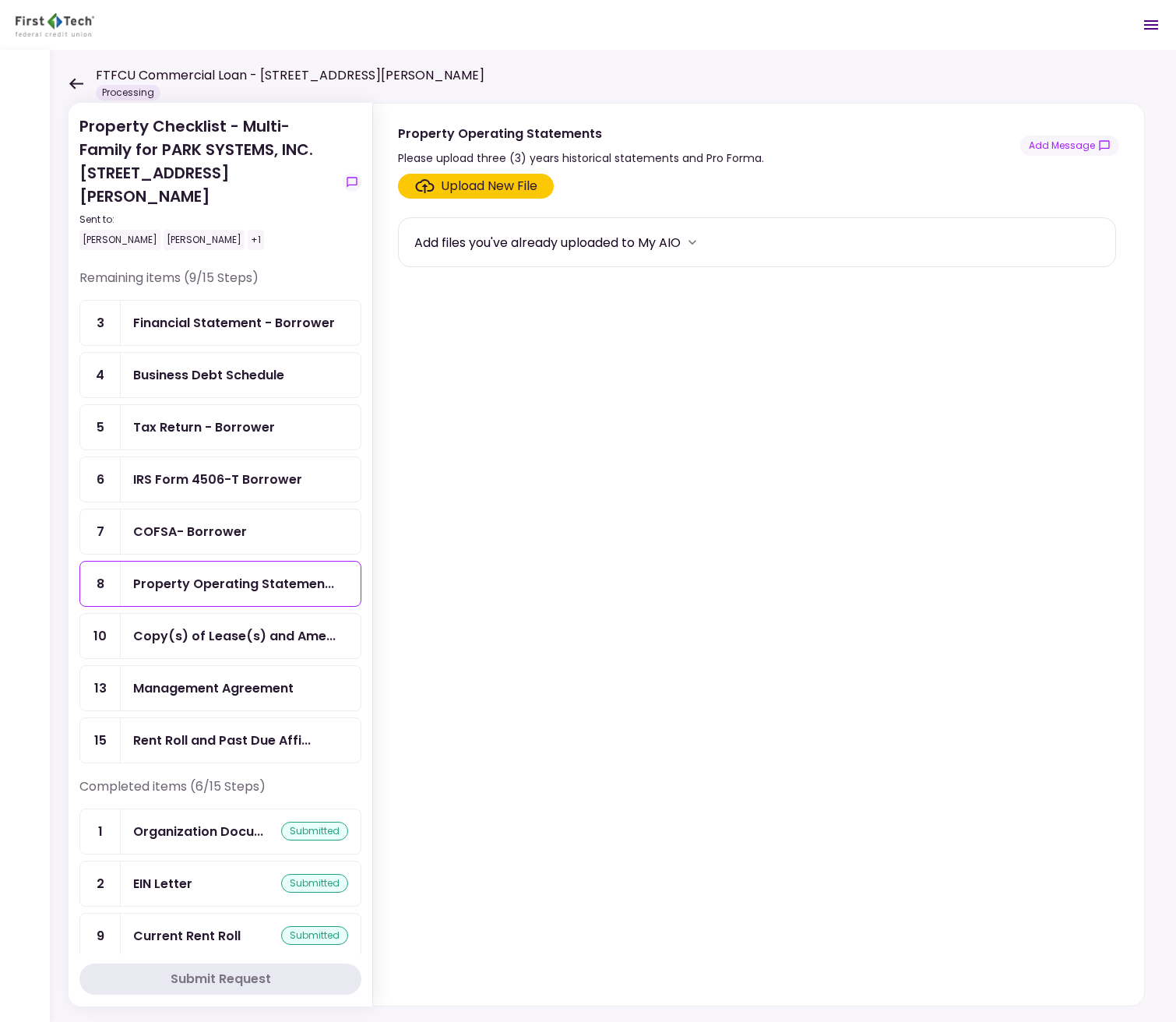
click at [496, 184] on div "Upload New File" at bounding box center [489, 185] width 97 height 19
click at [0, 0] on input "Upload New File" at bounding box center [0, 0] width 0 height 0
